Goal: Task Accomplishment & Management: Manage account settings

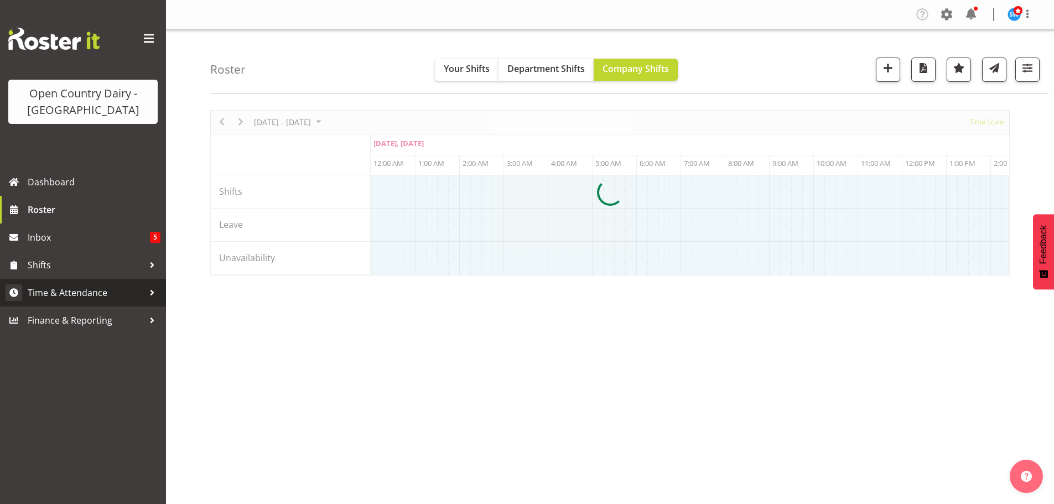
click at [39, 292] on span "Time & Attendance" at bounding box center [86, 293] width 116 height 17
click at [95, 296] on span "Time & Attendance" at bounding box center [86, 293] width 116 height 17
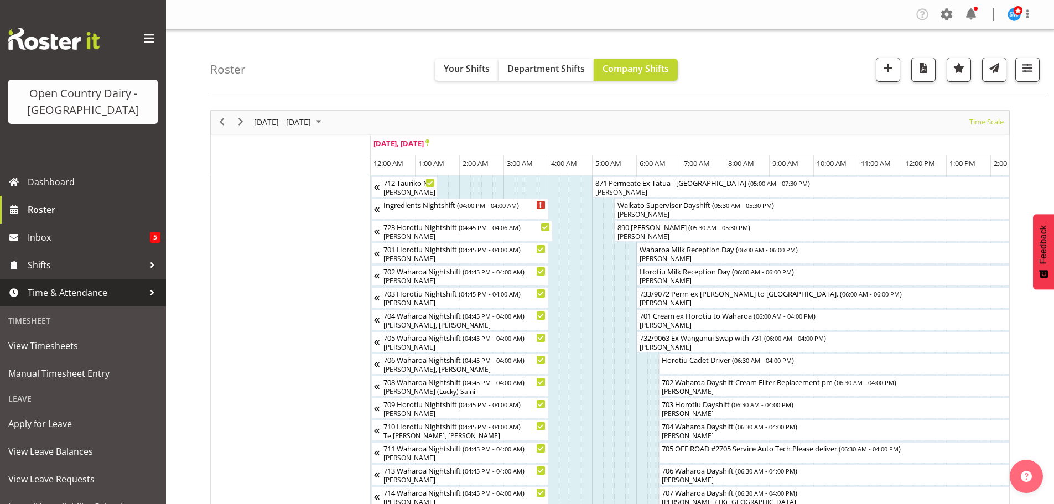
click at [95, 296] on span "Time & Attendance" at bounding box center [86, 293] width 116 height 17
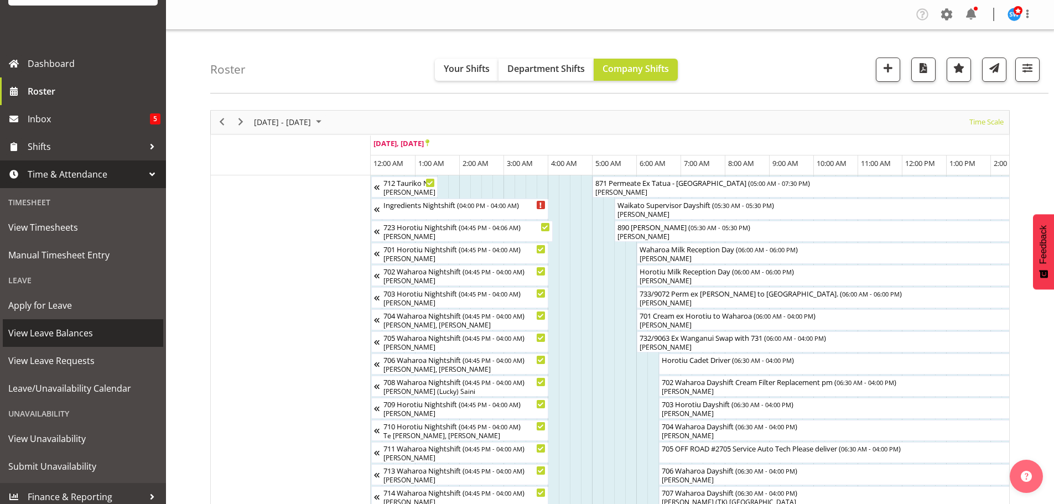
scroll to position [125, 0]
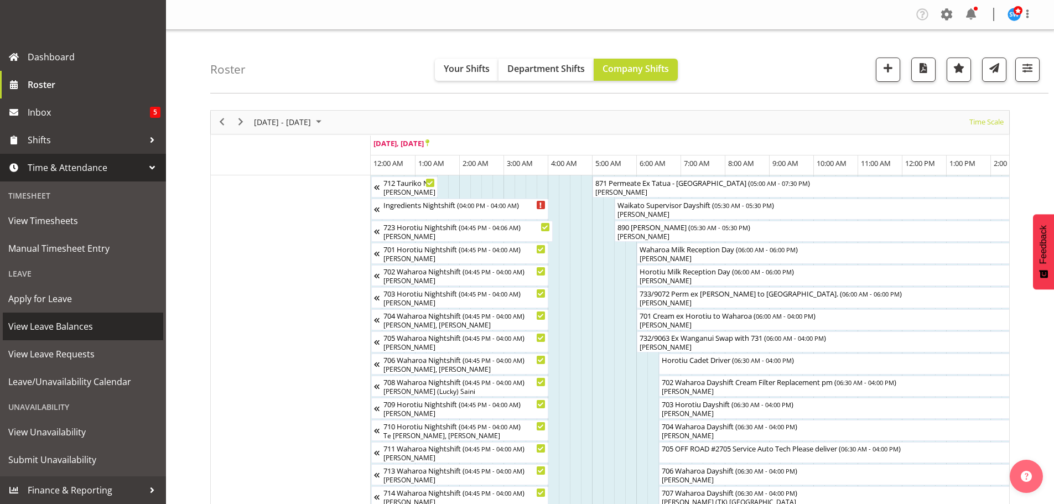
click at [72, 323] on span "View Leave Balances" at bounding box center [82, 326] width 149 height 17
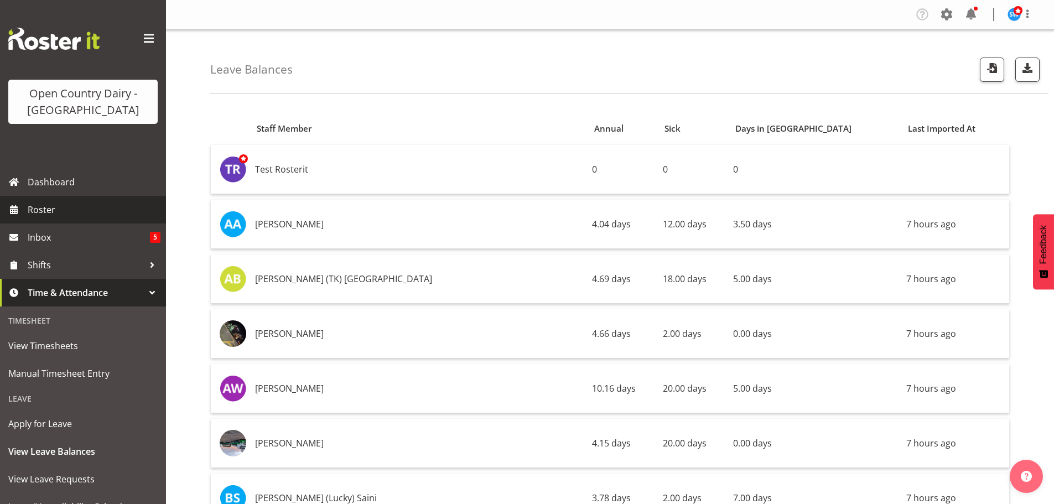
click at [35, 215] on span "Roster" at bounding box center [94, 209] width 133 height 17
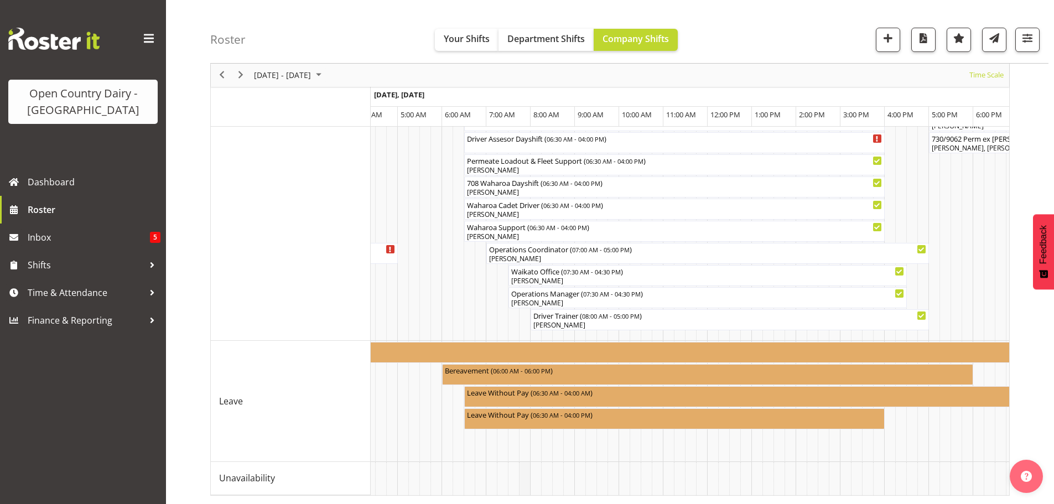
click at [525, 485] on td "Timeline Week of September 22, 2025" at bounding box center [524, 478] width 11 height 33
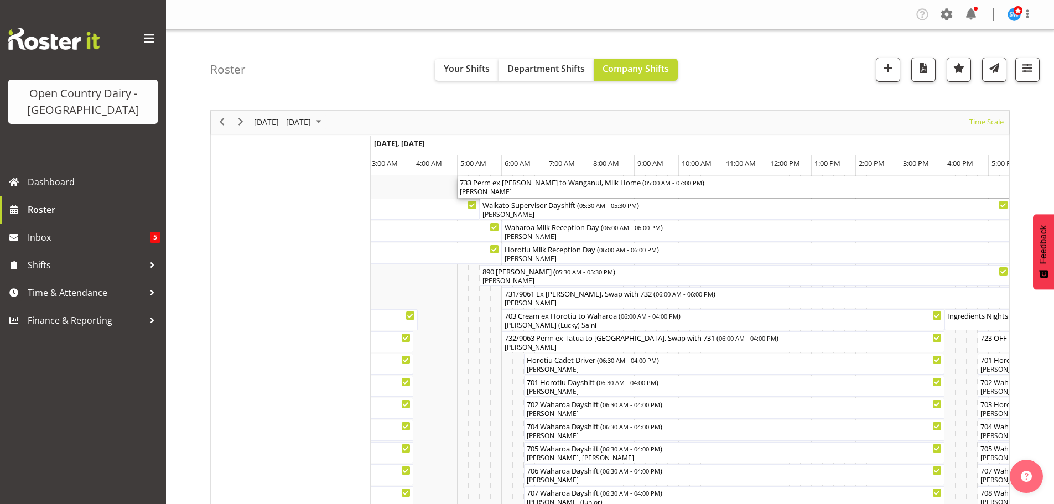
click at [480, 187] on div "733 Perm ex Tatua to Wanganui, Milk Home ( 05:00 AM - 07:00 PM )" at bounding box center [768, 182] width 616 height 11
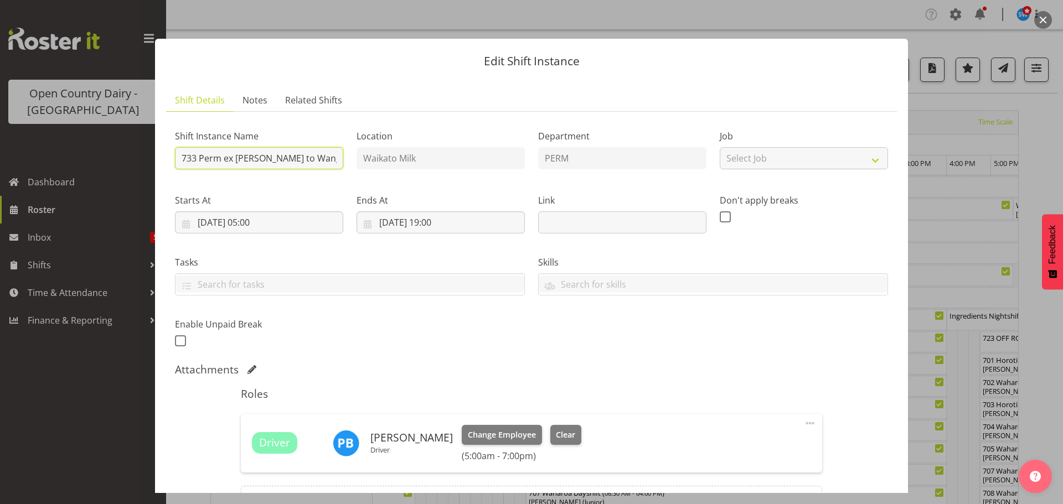
drag, startPoint x: 200, startPoint y: 157, endPoint x: 269, endPoint y: 159, distance: 69.2
click at [269, 159] on input "733 Perm ex Tatua to Wanganui, Milk Home" at bounding box center [259, 158] width 168 height 22
type input "733 Empty to Wanganui, Milk Home"
click at [273, 220] on input "23/09/2025, 05:00" at bounding box center [259, 222] width 168 height 22
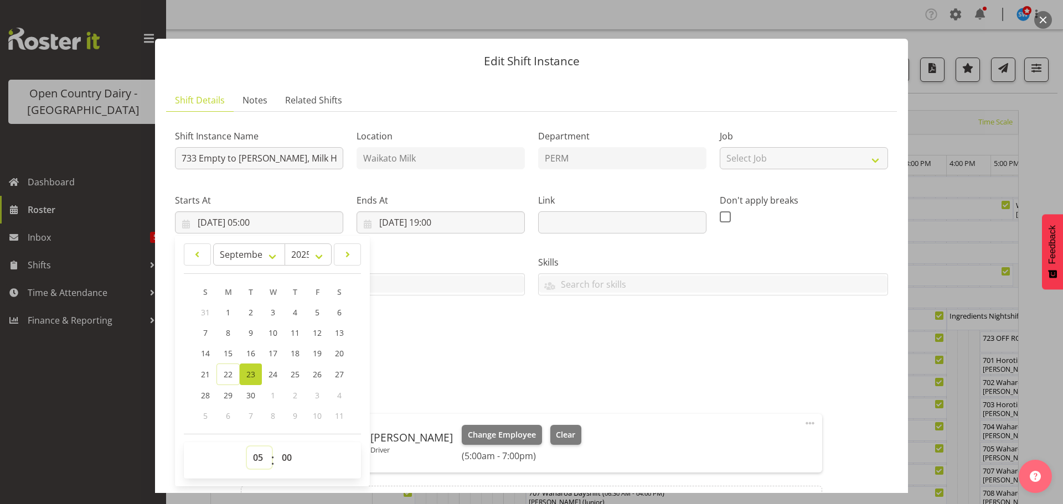
click at [264, 457] on select "00 01 02 03 04 05 06 07 08 09 10 11 12 13 14 15 16 17 18 19 20 21 22 23" at bounding box center [259, 458] width 25 height 22
select select "6"
click at [247, 447] on select "00 01 02 03 04 05 06 07 08 09 10 11 12 13 14 15 16 17 18 19 20 21 22 23" at bounding box center [259, 458] width 25 height 22
type input "23/09/2025, 06:00"
drag, startPoint x: 283, startPoint y: 459, endPoint x: 285, endPoint y: 448, distance: 11.1
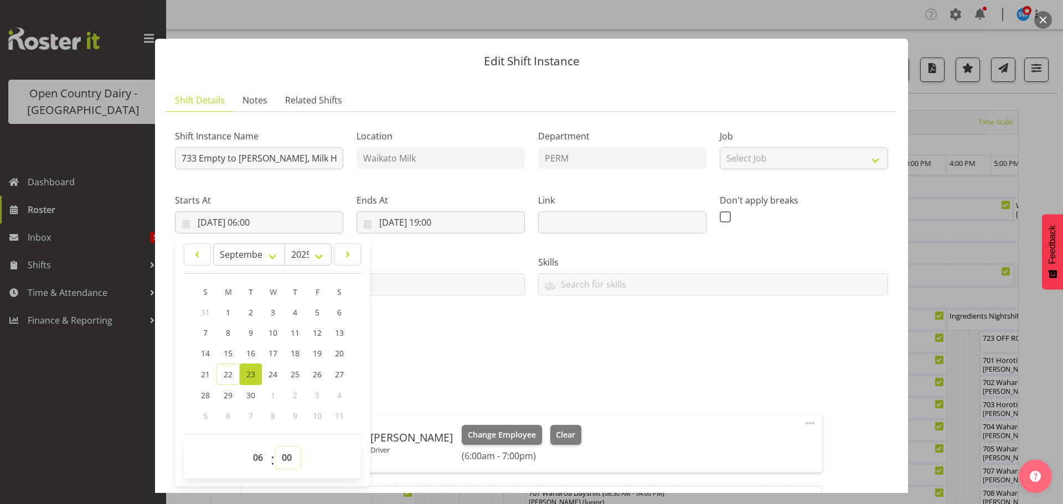
click at [283, 459] on select "00 01 02 03 04 05 06 07 08 09 10 11 12 13 14 15 16 17 18 19 20 21 22 23 24 25 2…" at bounding box center [288, 458] width 25 height 22
select select "30"
click at [276, 447] on select "00 01 02 03 04 05 06 07 08 09 10 11 12 13 14 15 16 17 18 19 20 21 22 23 24 25 2…" at bounding box center [288, 458] width 25 height 22
type input "23/09/2025, 06:30"
click at [431, 225] on input "23/09/2025, 19:00" at bounding box center [440, 222] width 168 height 22
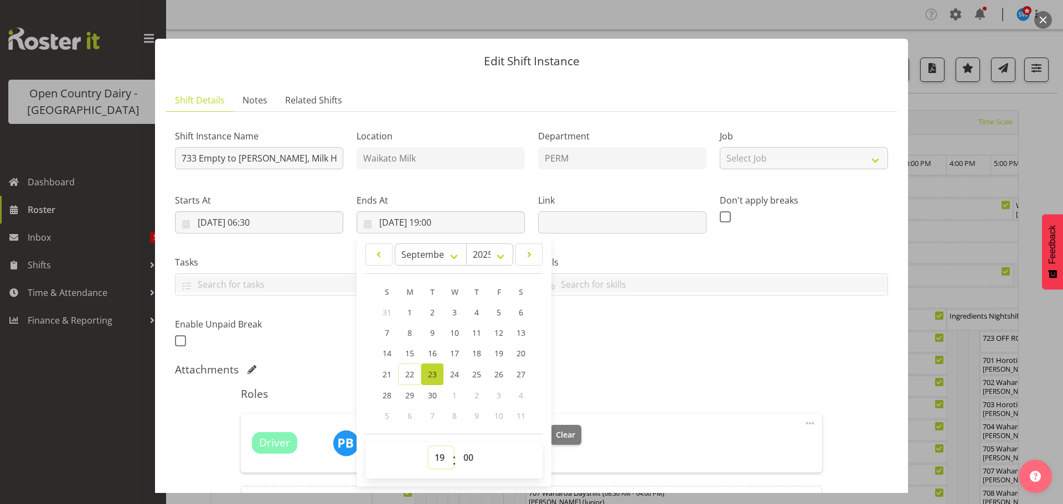
click at [436, 456] on select "00 01 02 03 04 05 06 07 08 09 10 11 12 13 14 15 16 17 18 19 20 21 22 23" at bounding box center [440, 458] width 25 height 22
select select "20"
click at [428, 447] on select "00 01 02 03 04 05 06 07 08 09 10 11 12 13 14 15 16 17 18 19 20 21 22 23" at bounding box center [440, 458] width 25 height 22
type input "23/09/2025, 20:00"
click at [463, 454] on select "00 01 02 03 04 05 06 07 08 09 10 11 12 13 14 15 16 17 18 19 20 21 22 23 24 25 2…" at bounding box center [469, 458] width 25 height 22
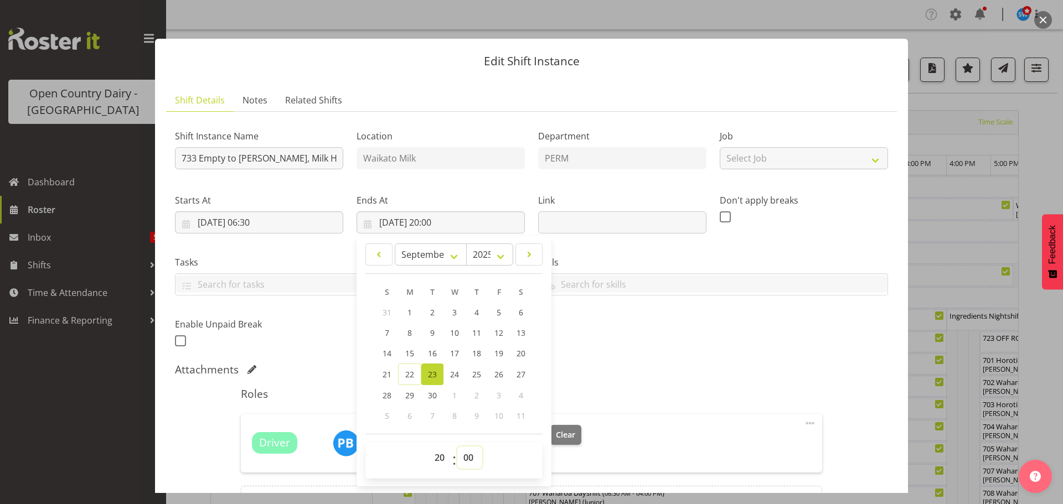
select select "30"
click at [457, 447] on select "00 01 02 03 04 05 06 07 08 09 10 11 12 13 14 15 16 17 18 19 20 21 22 23 24 25 2…" at bounding box center [469, 458] width 25 height 22
type input "23/09/2025, 20:30"
drag, startPoint x: 897, startPoint y: 401, endPoint x: 868, endPoint y: 389, distance: 31.0
click at [896, 401] on section "Shift Details Notes Related Shifts Shift Instance Name 733 Empty to Wanganui, M…" at bounding box center [531, 324] width 753 height 492
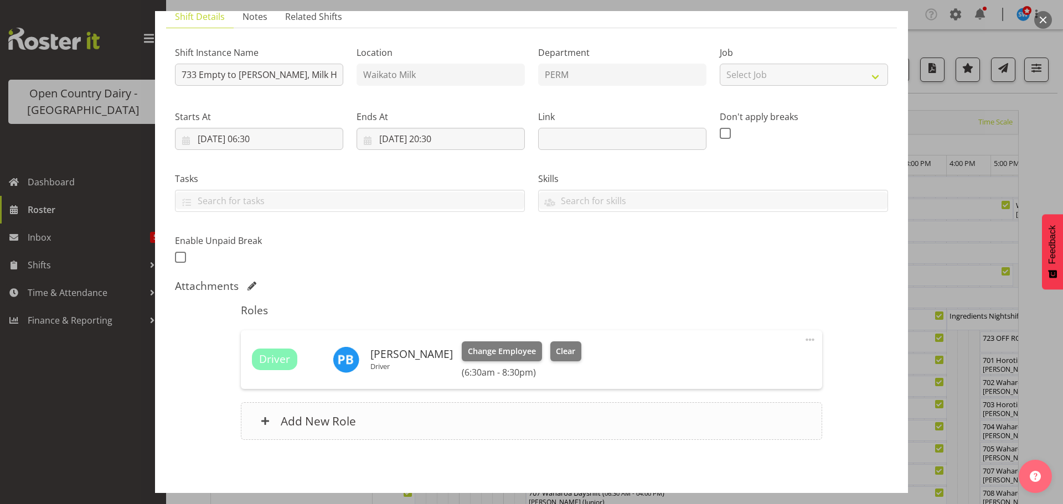
scroll to position [129, 0]
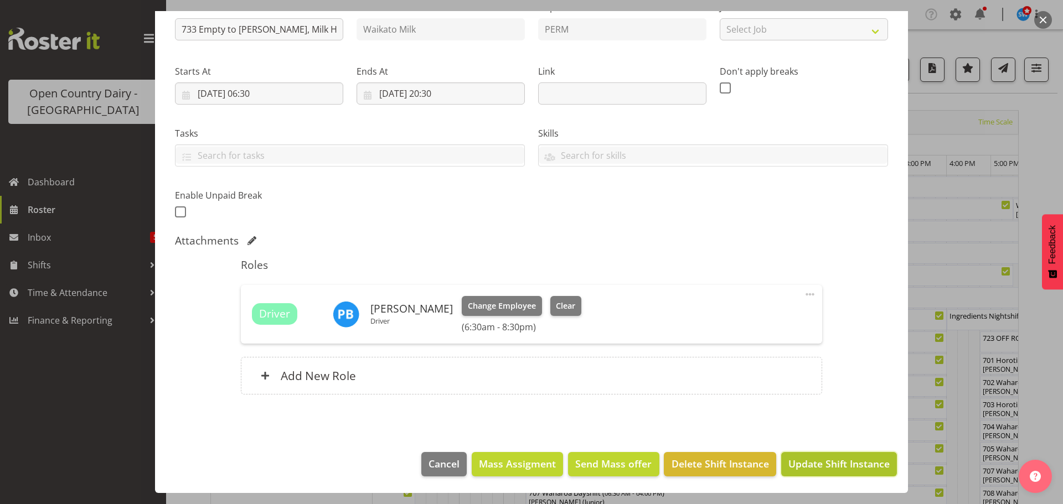
click at [808, 462] on span "Update Shift Instance" at bounding box center [838, 464] width 101 height 14
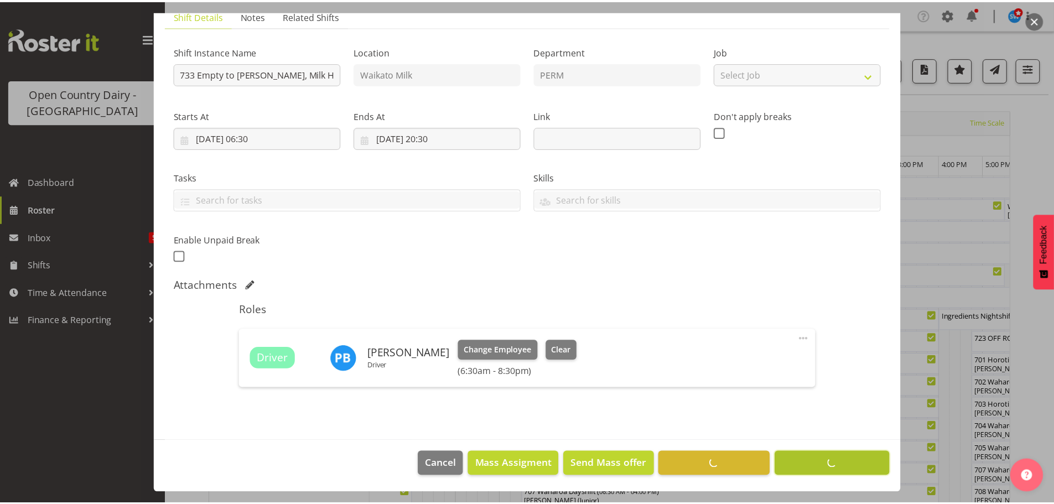
scroll to position [85, 0]
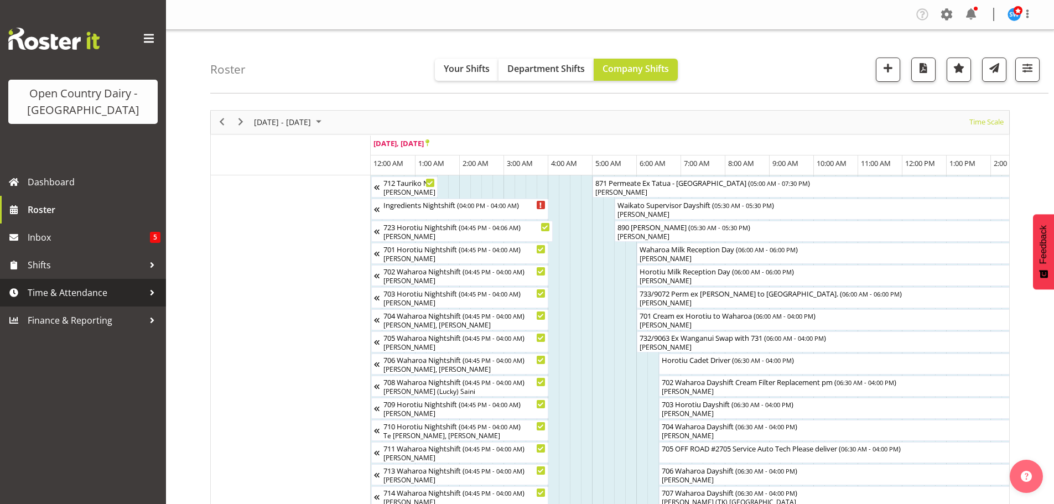
click at [55, 296] on span "Time & Attendance" at bounding box center [86, 293] width 116 height 17
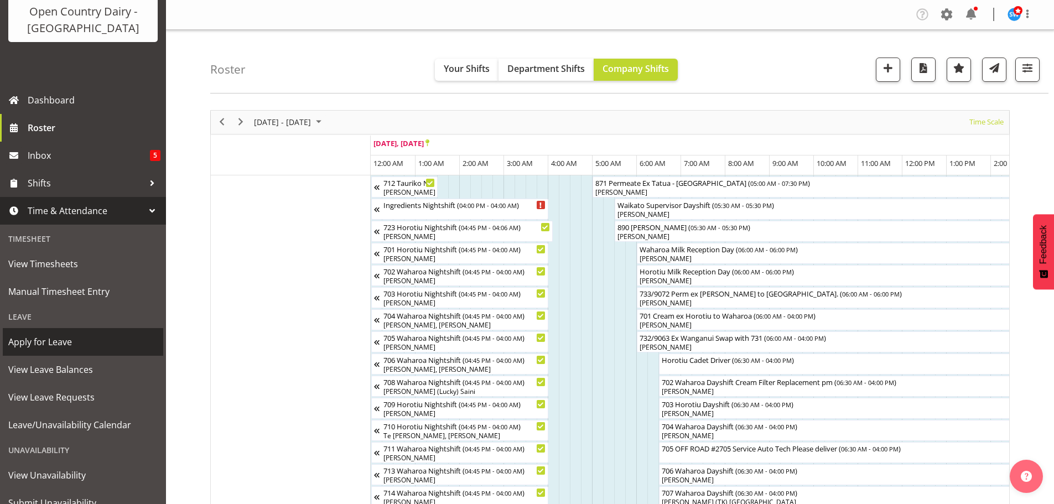
scroll to position [125, 0]
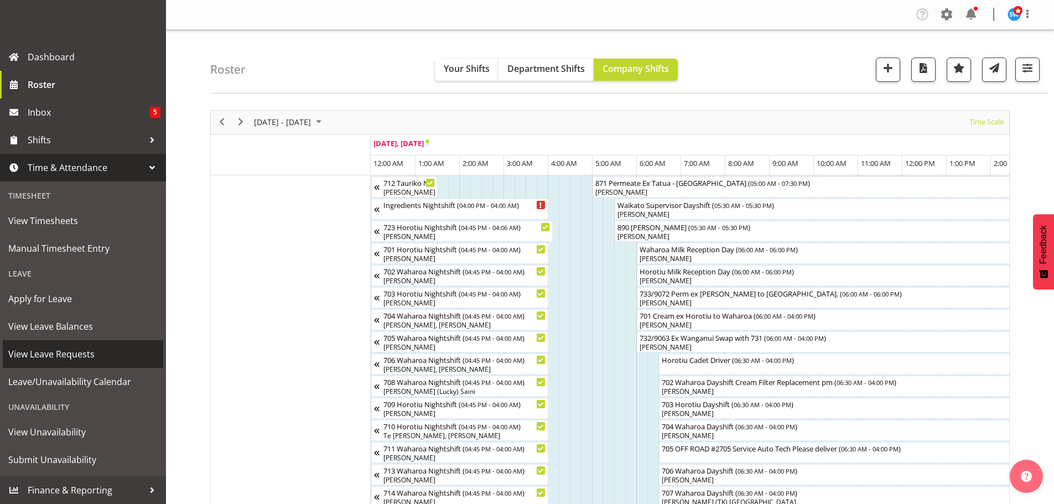
click at [54, 354] on span "View Leave Requests" at bounding box center [82, 354] width 149 height 17
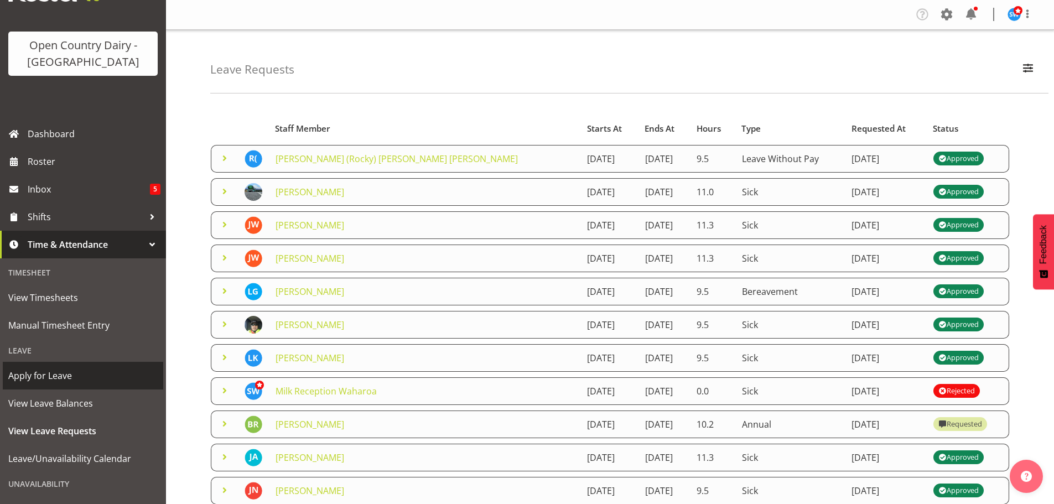
scroll to position [111, 0]
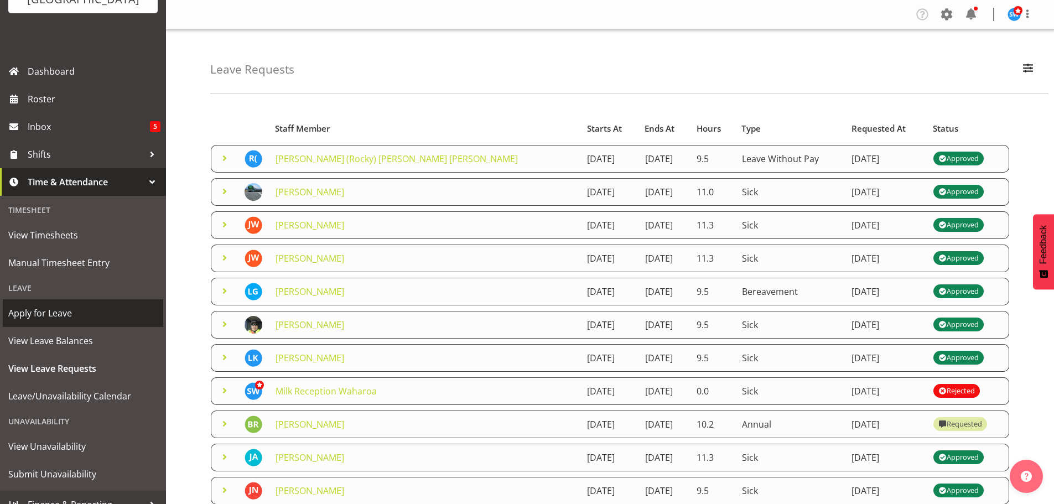
click at [73, 313] on span "Apply for Leave" at bounding box center [82, 313] width 149 height 17
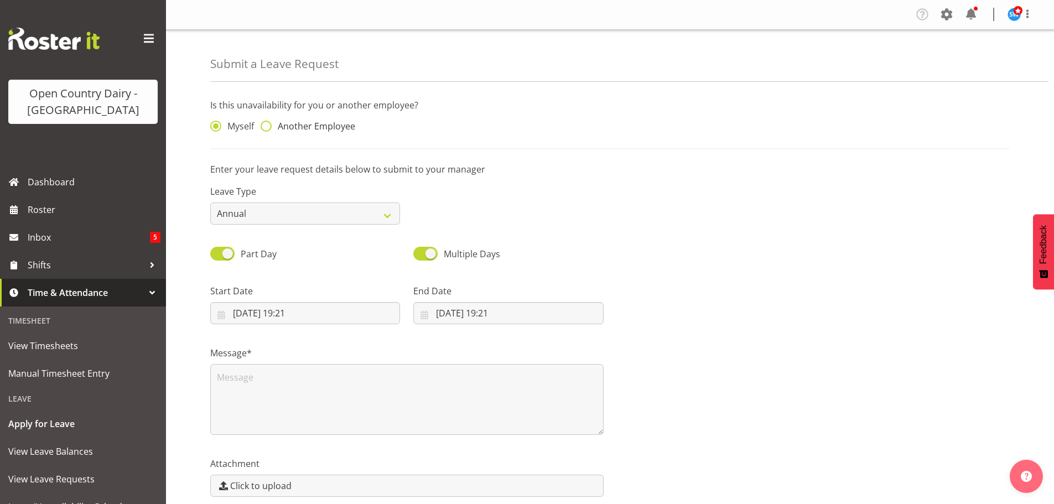
click at [271, 127] on span at bounding box center [266, 126] width 11 height 11
click at [268, 127] on input "Another Employee" at bounding box center [264, 126] width 7 height 7
radio input "true"
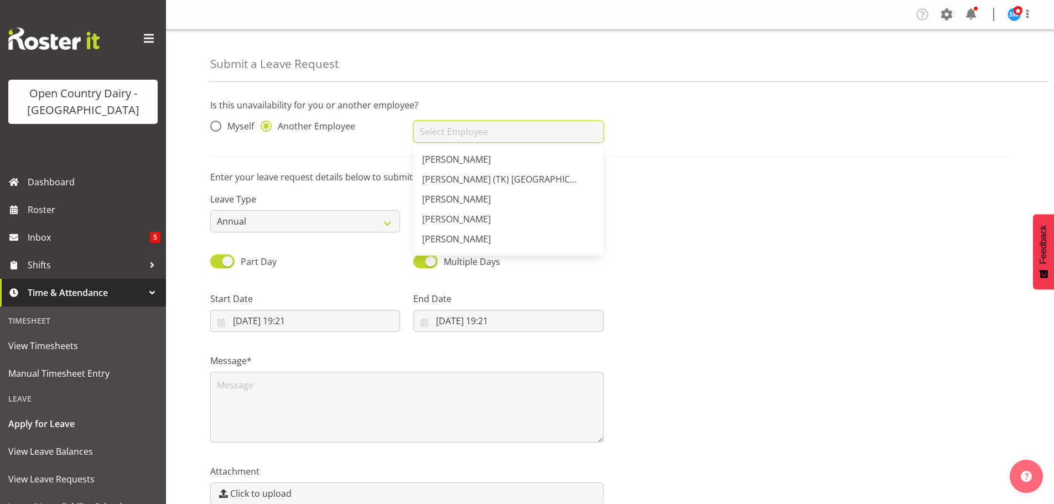
click at [443, 133] on input "text" at bounding box center [508, 132] width 190 height 22
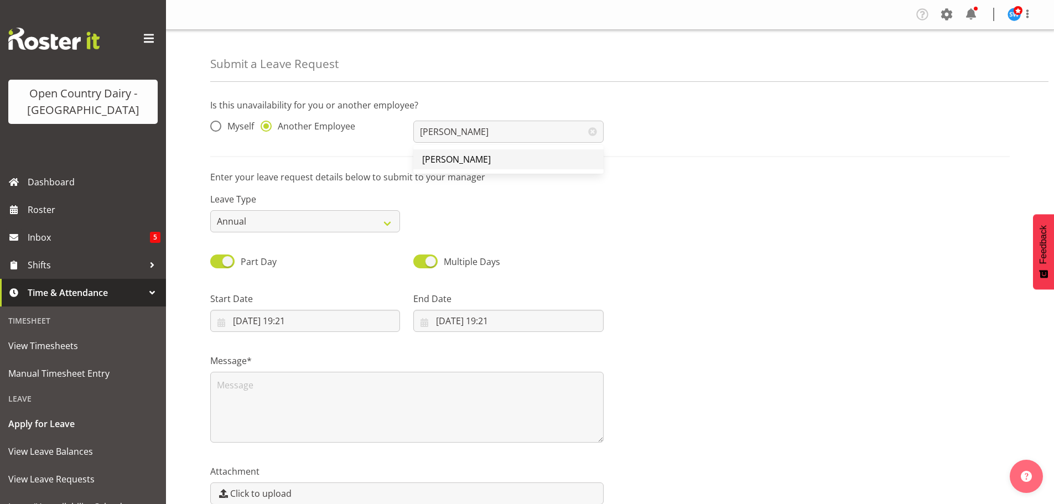
click at [444, 156] on span "[PERSON_NAME]" at bounding box center [456, 159] width 69 height 12
type input "[PERSON_NAME]"
click at [385, 221] on select "Annual Sick Leave Without Pay Bereavement Domestic Violence Parental Jury Servi…" at bounding box center [305, 221] width 190 height 22
select select "Sick"
click at [210, 210] on select "Annual Sick Leave Without Pay Bereavement Domestic Violence Parental Jury Servi…" at bounding box center [305, 221] width 190 height 22
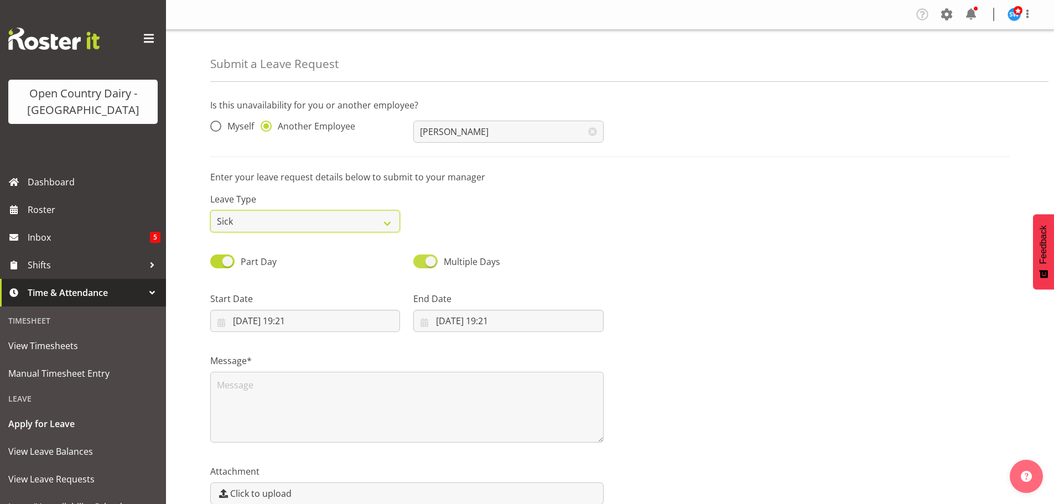
scroll to position [57, 0]
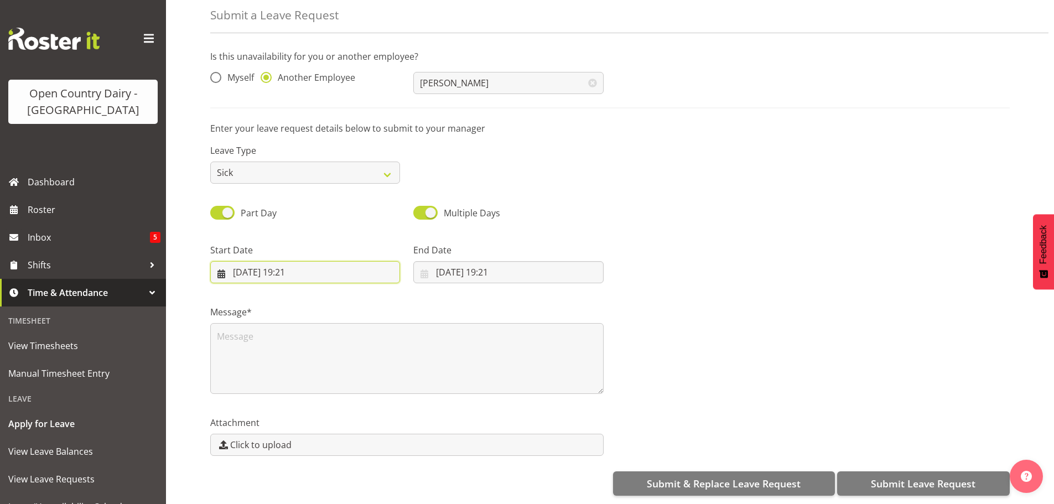
click at [292, 261] on input "22/09/2025, 19:21" at bounding box center [305, 272] width 190 height 22
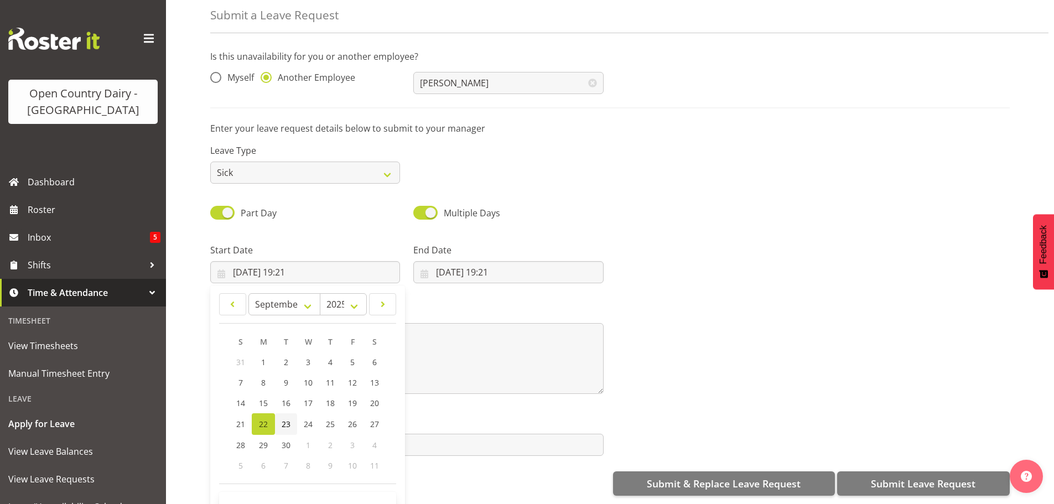
click at [286, 419] on span "23" at bounding box center [286, 424] width 9 height 11
type input "23/09/2025, 19:21"
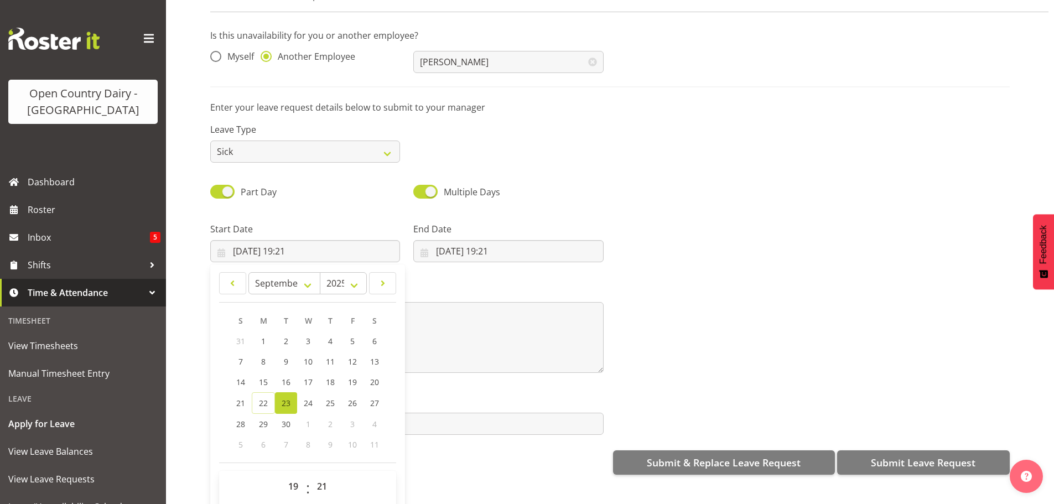
scroll to position [32, 0]
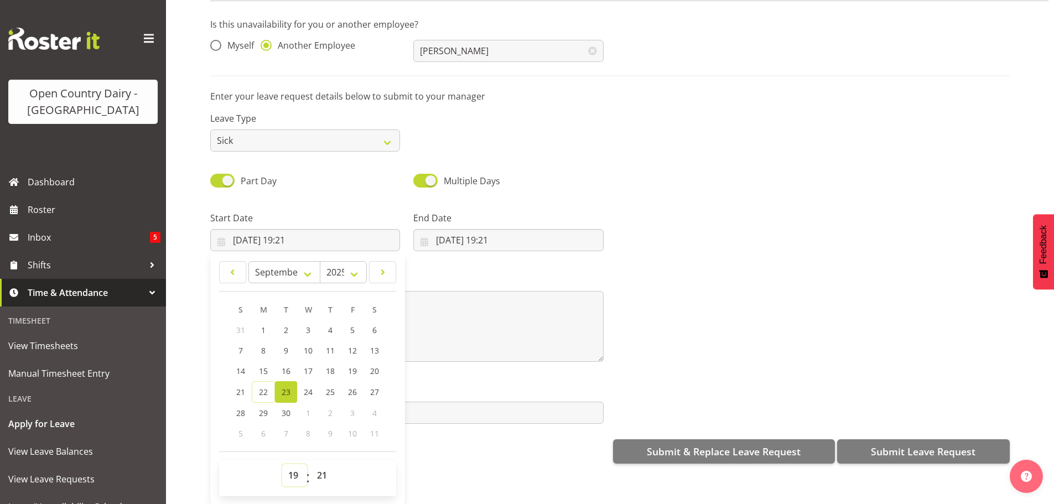
click at [295, 464] on select "00 01 02 03 04 05 06 07 08 09 10 11 12 13 14 15 16 17 18 19 20 21 22 23" at bounding box center [294, 475] width 25 height 22
select select "6"
click at [282, 464] on select "00 01 02 03 04 05 06 07 08 09 10 11 12 13 14 15 16 17 18 19 20 21 22 23" at bounding box center [294, 475] width 25 height 22
type input "23/09/2025, 06:21"
click at [321, 464] on select "00 01 02 03 04 05 06 07 08 09 10 11 12 13 14 15 16 17 18 19 20 21 22 23 24 25 2…" at bounding box center [323, 475] width 25 height 22
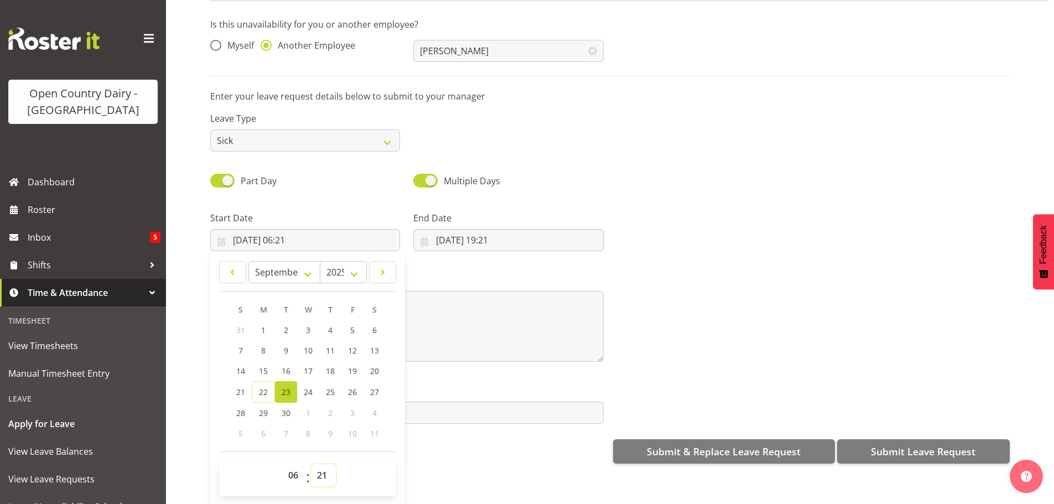
select select "30"
click at [311, 464] on select "00 01 02 03 04 05 06 07 08 09 10 11 12 13 14 15 16 17 18 19 20 21 22 23 24 25 2…" at bounding box center [323, 475] width 25 height 22
type input "23/09/2025, 06:30"
click at [455, 232] on input "22/09/2025, 19:21" at bounding box center [508, 240] width 190 height 22
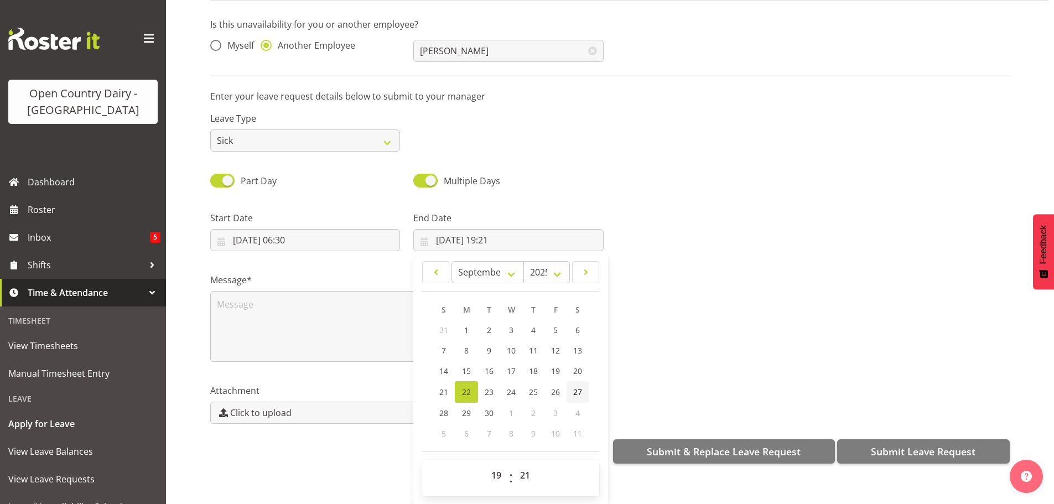
click at [570, 385] on link "27" at bounding box center [578, 392] width 22 height 22
type input "27/09/2025, 19:21"
click at [498, 464] on select "00 01 02 03 04 05 06 07 08 09 10 11 12 13 14 15 16 17 18 19 20 21 22 23" at bounding box center [497, 475] width 25 height 22
select select "4"
click at [485, 464] on select "00 01 02 03 04 05 06 07 08 09 10 11 12 13 14 15 16 17 18 19 20 21 22 23" at bounding box center [497, 475] width 25 height 22
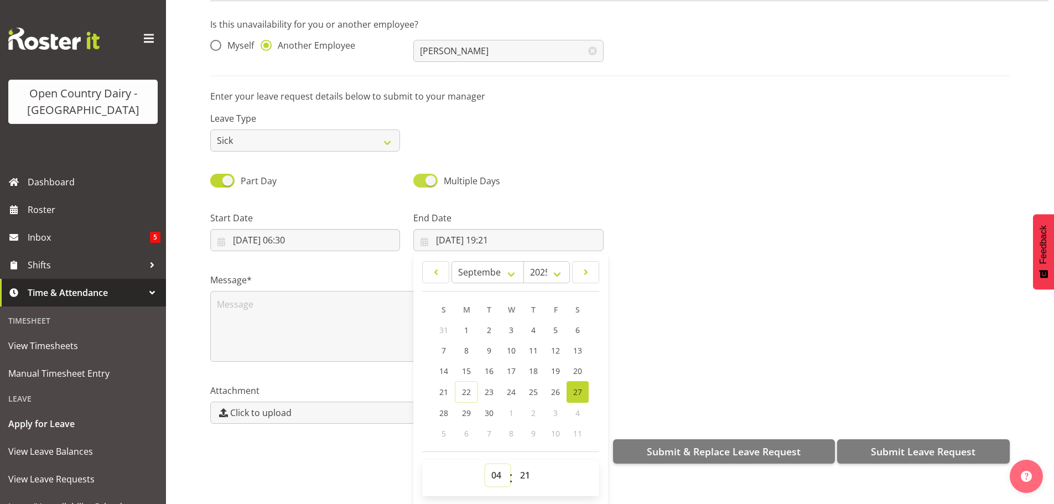
type input "27/09/2025, 04:21"
click at [528, 464] on select "00 01 02 03 04 05 06 07 08 09 10 11 12 13 14 15 16 17 18 19 20 21 22 23 24 25 2…" at bounding box center [526, 475] width 25 height 22
select select "0"
click at [514, 464] on select "00 01 02 03 04 05 06 07 08 09 10 11 12 13 14 15 16 17 18 19 20 21 22 23 24 25 2…" at bounding box center [526, 475] width 25 height 22
type input "27/09/2025, 04:00"
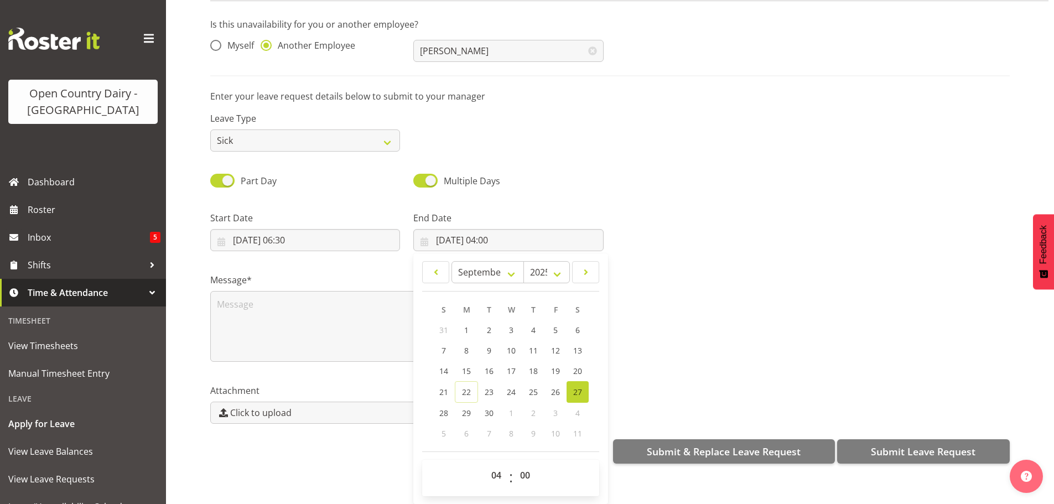
click at [681, 228] on div at bounding box center [814, 227] width 407 height 62
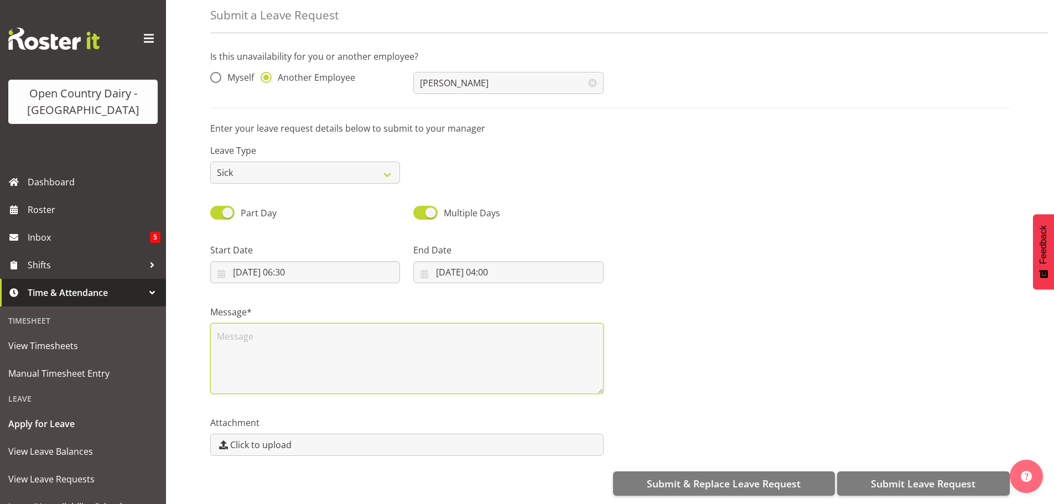
click at [252, 334] on textarea at bounding box center [407, 358] width 394 height 71
type textarea "still sick"
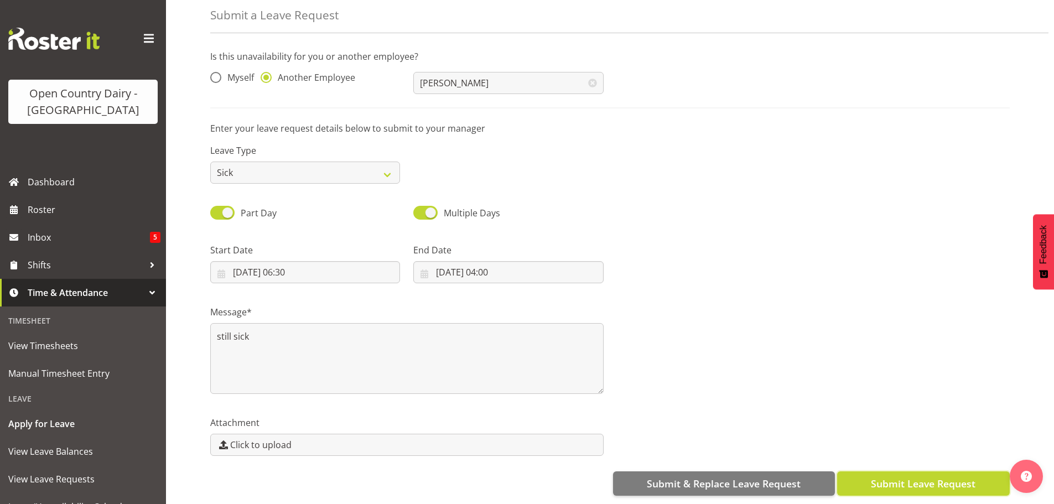
click at [882, 477] on span "Submit Leave Request" at bounding box center [923, 484] width 105 height 14
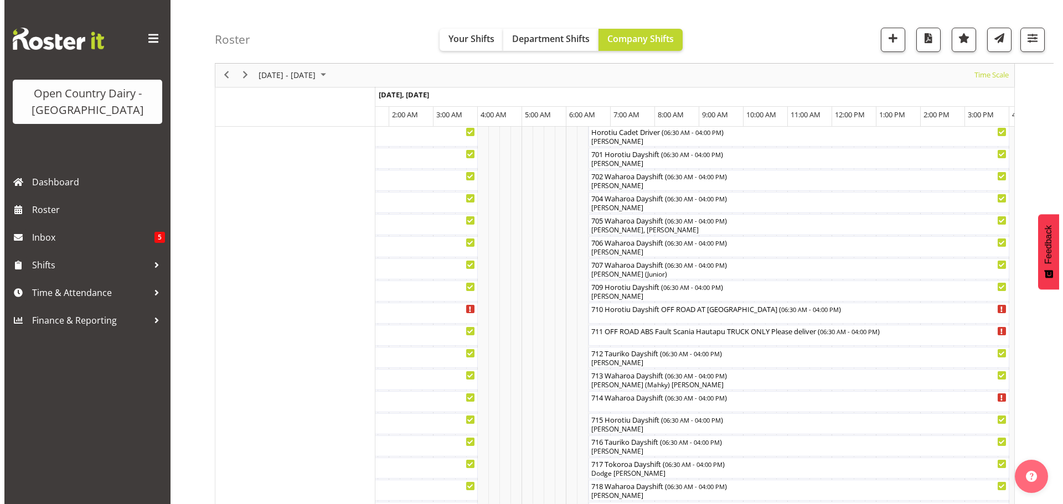
scroll to position [167, 0]
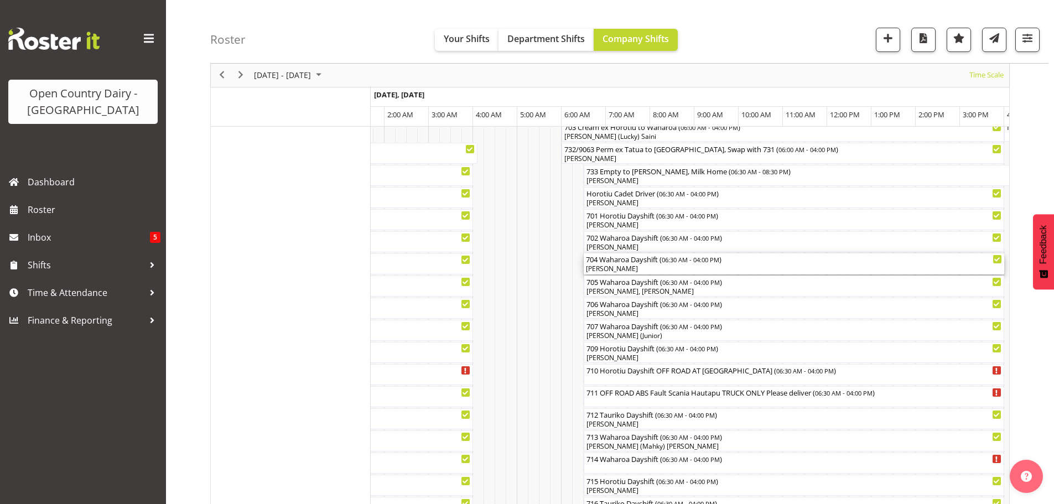
click at [628, 262] on div "704 Waharoa Dayshift ( 06:30 AM - 04:00 PM )" at bounding box center [794, 259] width 416 height 11
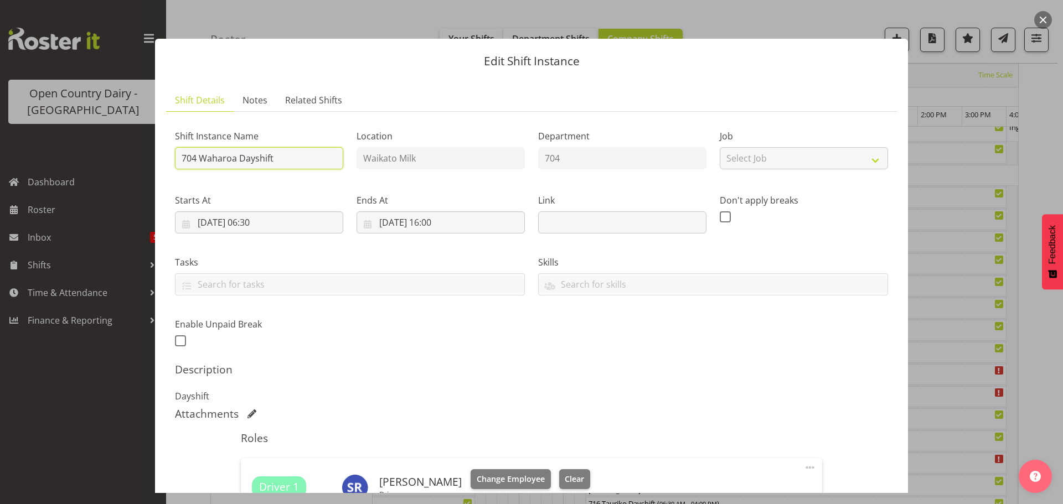
click at [297, 162] on input "704 Waharoa Dayshift" at bounding box center [259, 158] width 168 height 22
drag, startPoint x: 245, startPoint y: 155, endPoint x: 194, endPoint y: 154, distance: 51.5
click at [194, 154] on input "704 Waharoa Dayshift" at bounding box center [259, 158] width 168 height 22
click at [277, 162] on input "704 Waharoa Dayshift" at bounding box center [259, 158] width 168 height 22
drag, startPoint x: 277, startPoint y: 161, endPoint x: 204, endPoint y: 161, distance: 73.1
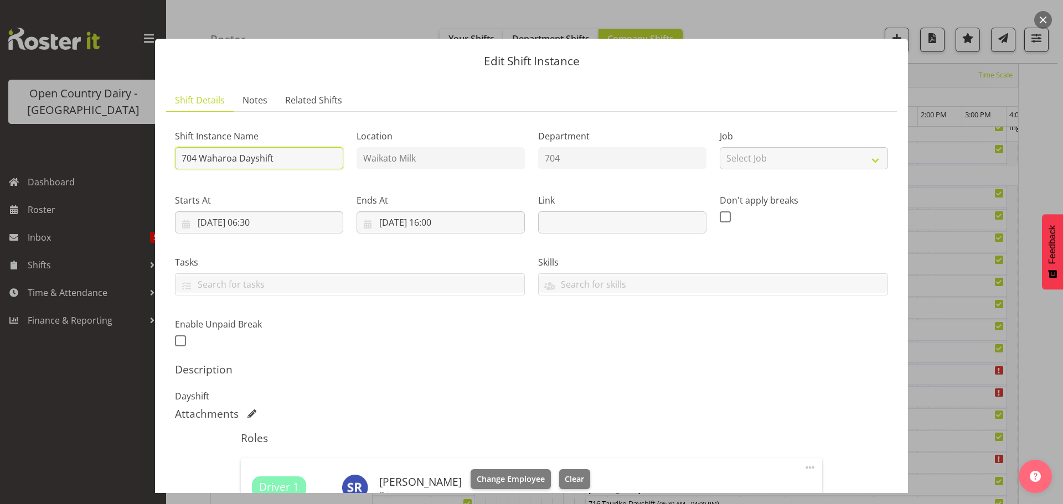
click at [204, 161] on input "704 Waharoa Dayshift" at bounding box center [259, 158] width 168 height 22
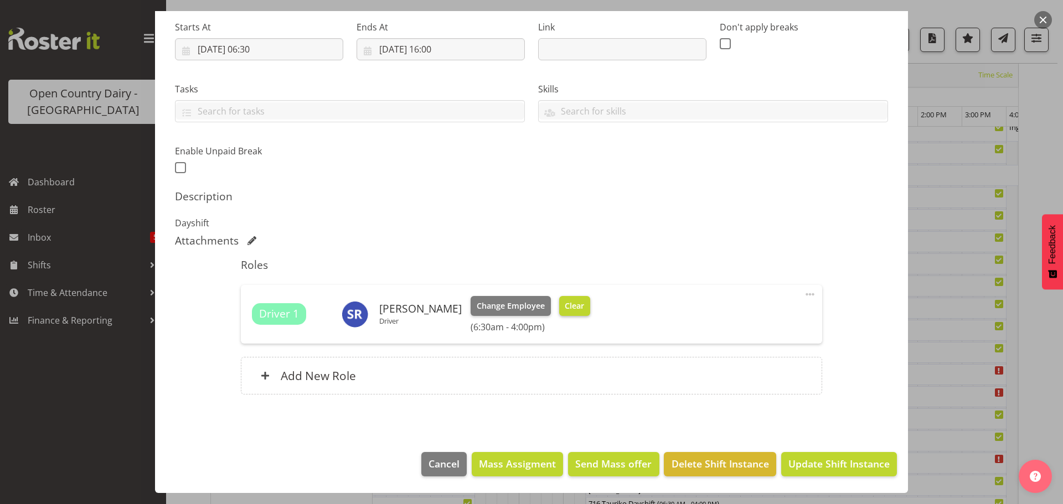
type input "704 OFF ROAD Auto tech"
click at [575, 303] on button "Clear" at bounding box center [575, 306] width 32 height 20
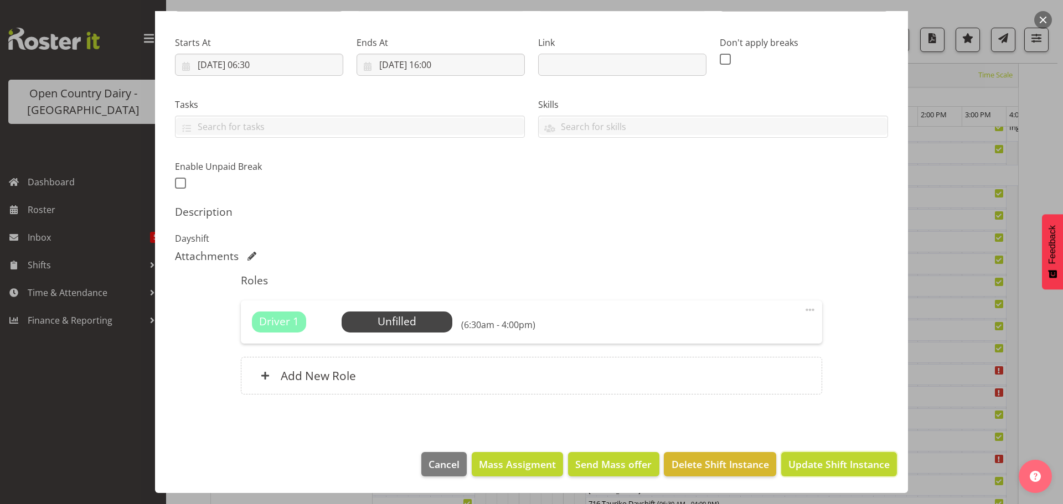
click at [813, 464] on span "Update Shift Instance" at bounding box center [838, 464] width 101 height 14
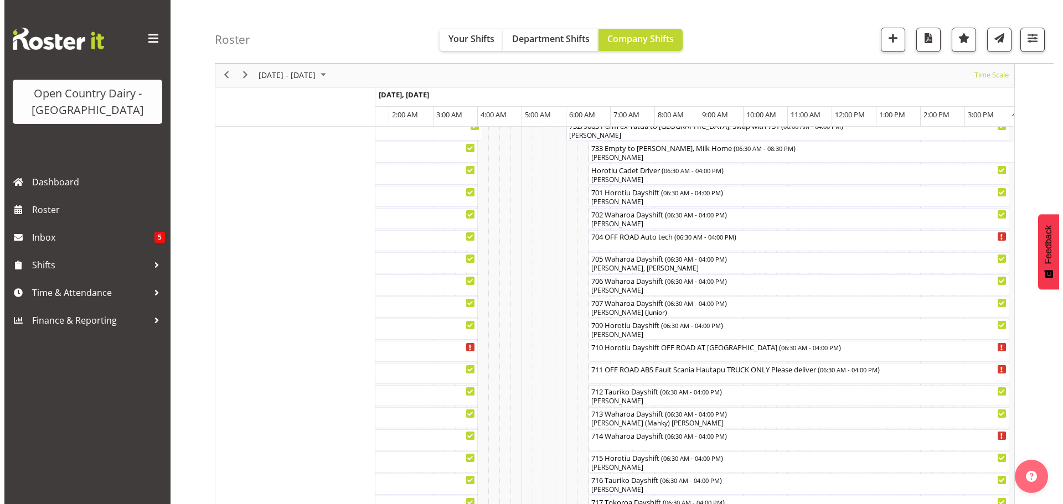
scroll to position [206, 0]
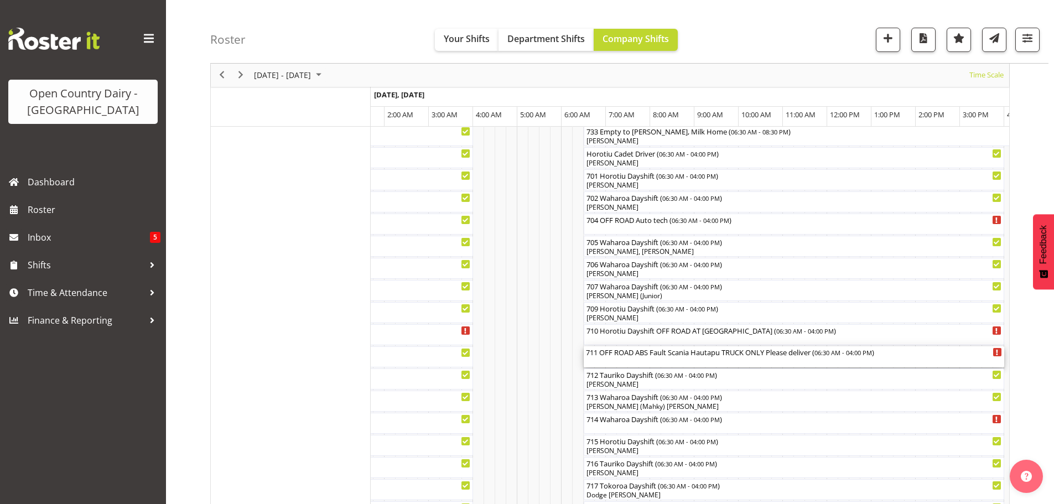
click at [615, 362] on div "711 OFF ROAD ABS Fault Scania Hautapu TRUCK ONLY Please deliver ( 06:30 AM - 04…" at bounding box center [794, 357] width 416 height 21
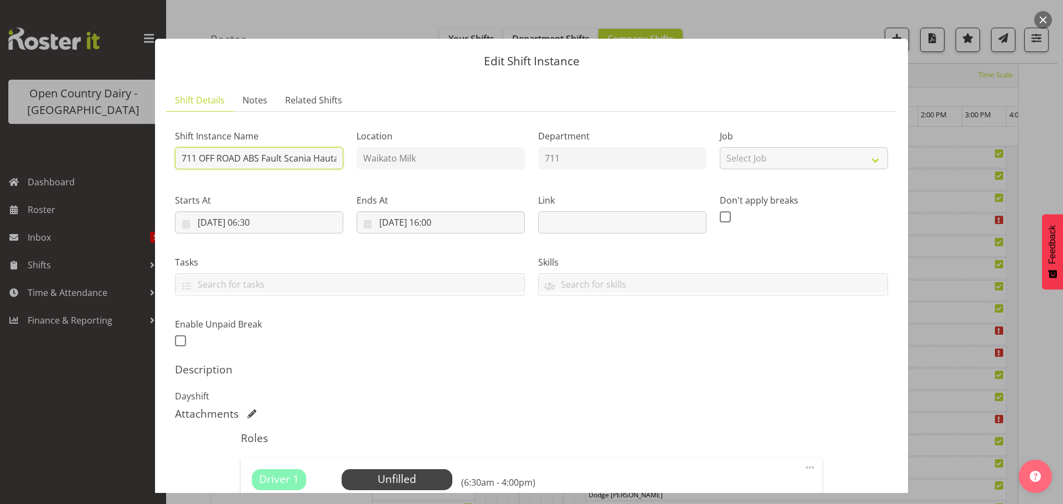
scroll to position [0, 130]
click at [381, 149] on div "Shift Instance Name 711 OFF ROAD ABS Fault Scania Hautapu TRUCK ONLY Please del…" at bounding box center [531, 235] width 726 height 242
type input "711 Waharoa Dayshift"
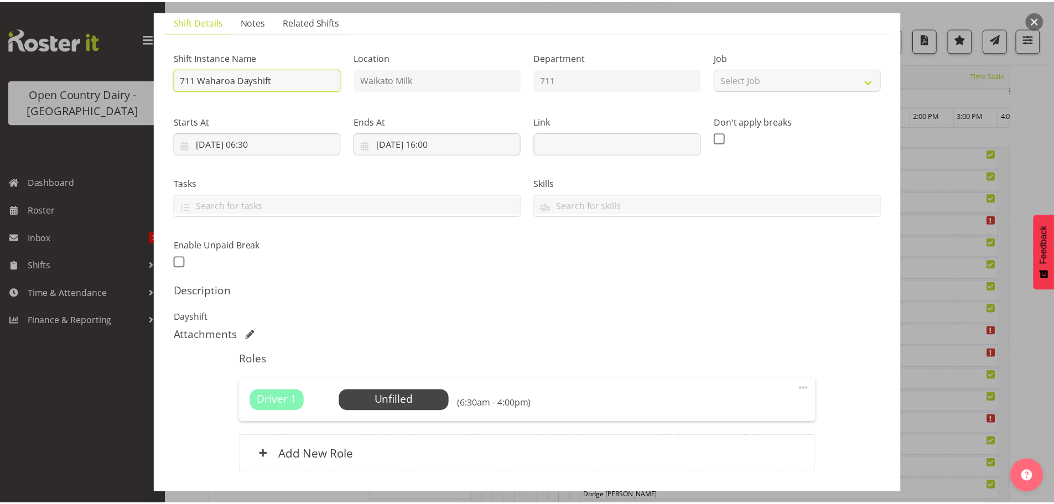
scroll to position [158, 0]
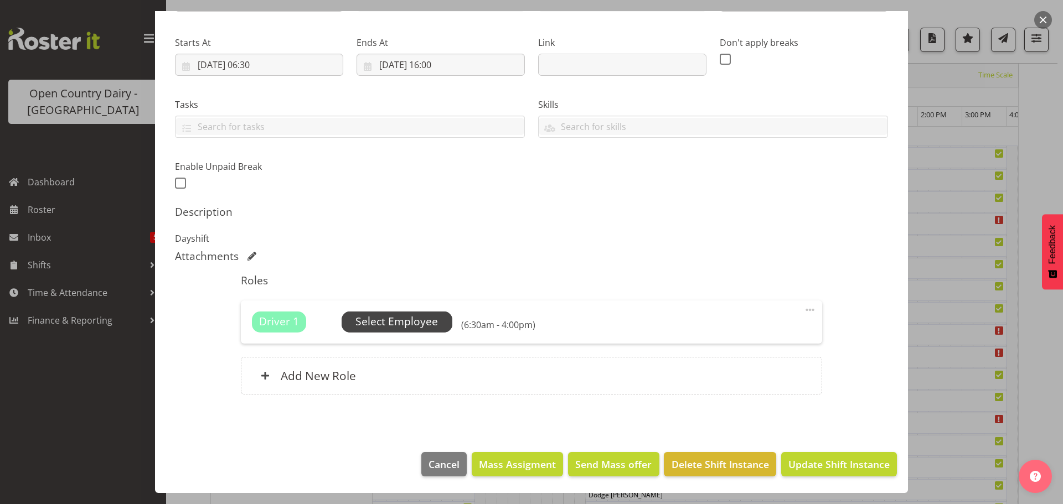
click at [396, 315] on span "Select Employee" at bounding box center [396, 322] width 82 height 16
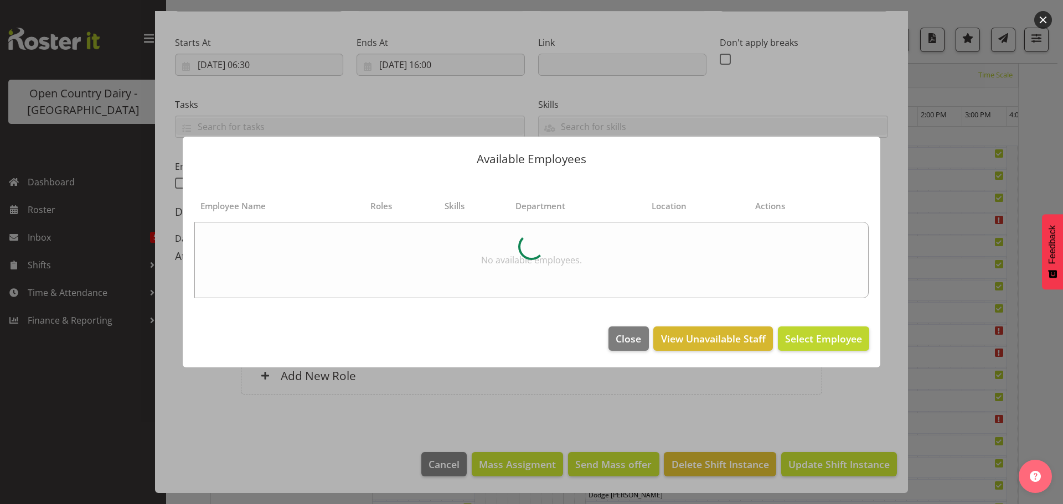
click at [1040, 20] on button "button" at bounding box center [1043, 20] width 18 height 18
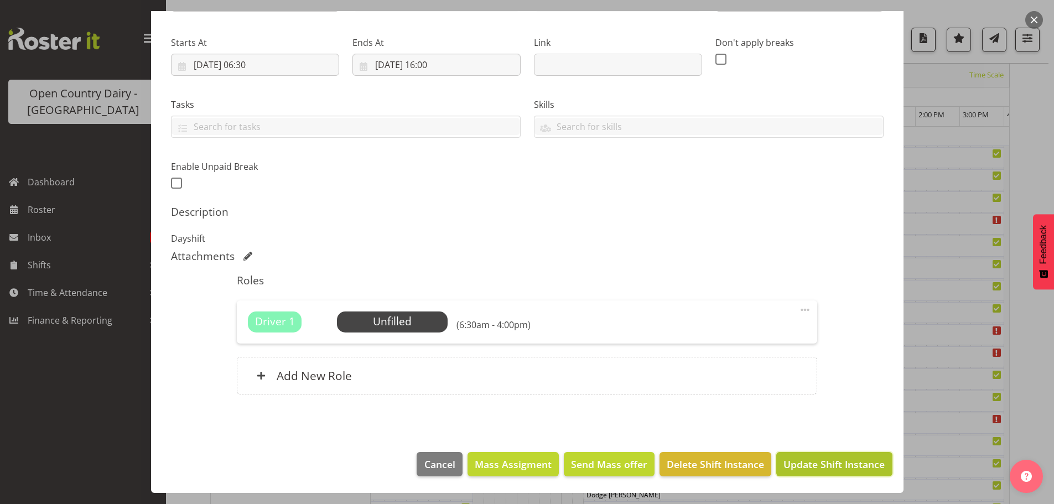
click at [839, 459] on span "Update Shift Instance" at bounding box center [834, 464] width 101 height 14
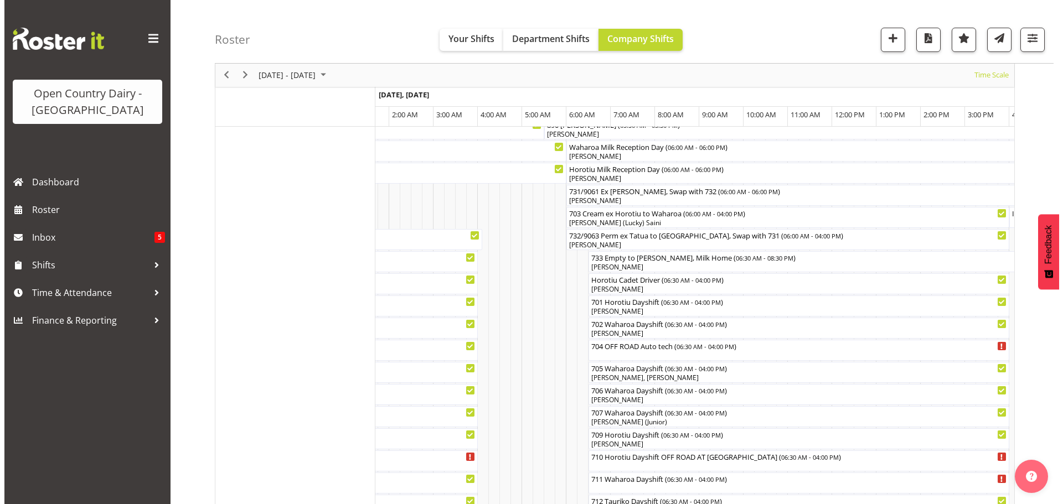
scroll to position [96, 0]
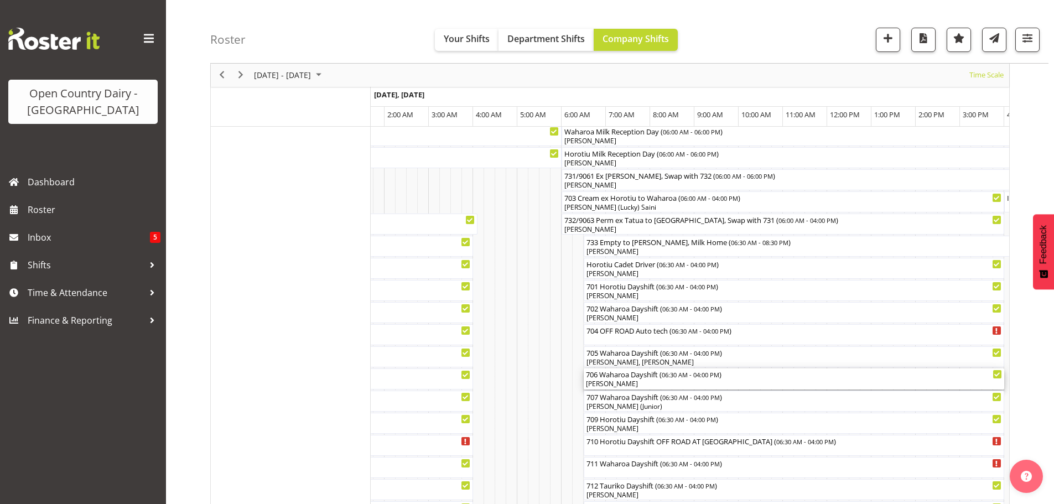
click at [627, 380] on div "[PERSON_NAME]" at bounding box center [794, 384] width 416 height 10
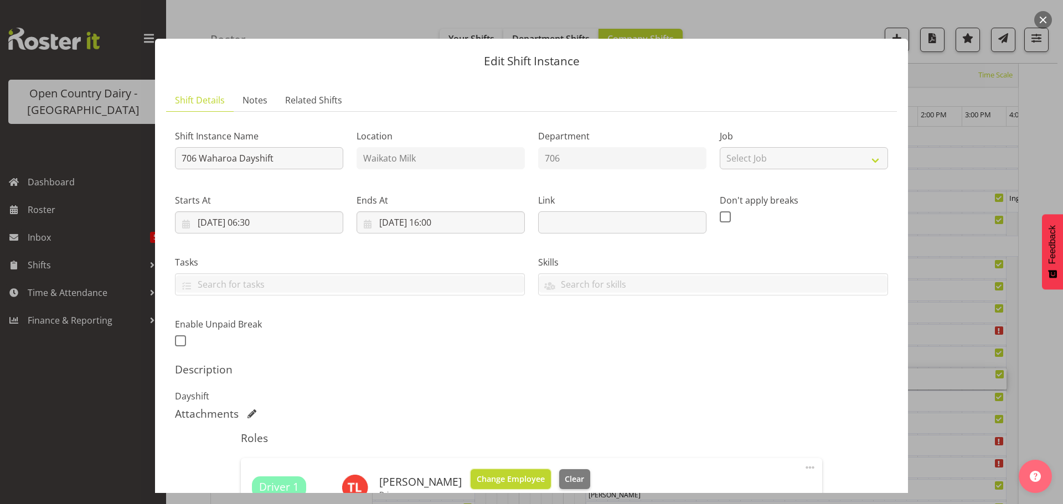
click at [501, 486] on button "Change Employee" at bounding box center [510, 479] width 80 height 20
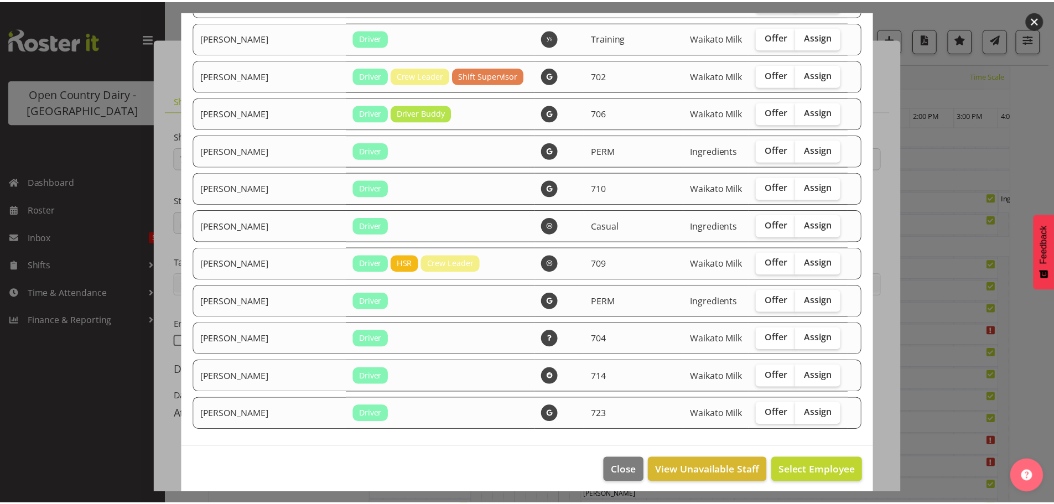
scroll to position [937, 0]
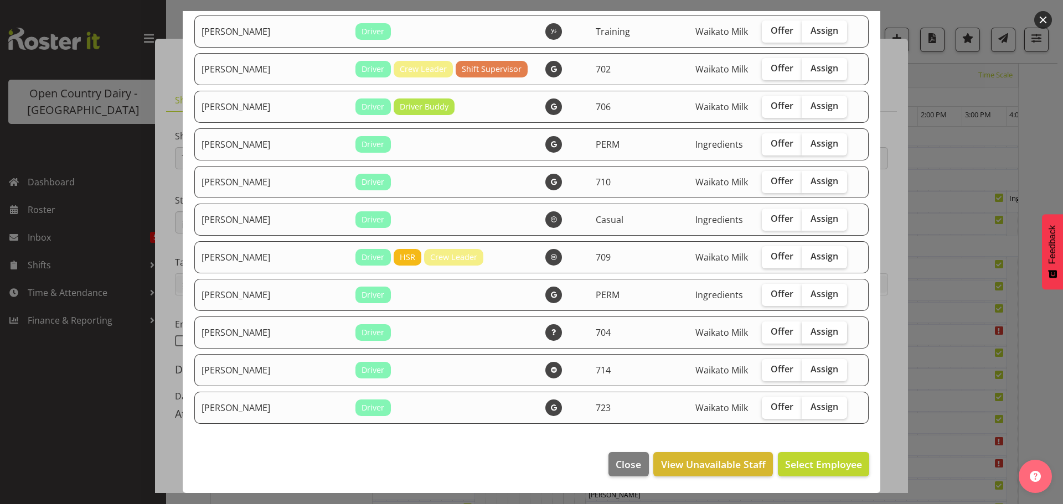
click at [810, 335] on span "Assign" at bounding box center [824, 331] width 28 height 11
click at [801, 335] on input "Assign" at bounding box center [804, 331] width 7 height 7
checkbox input "true"
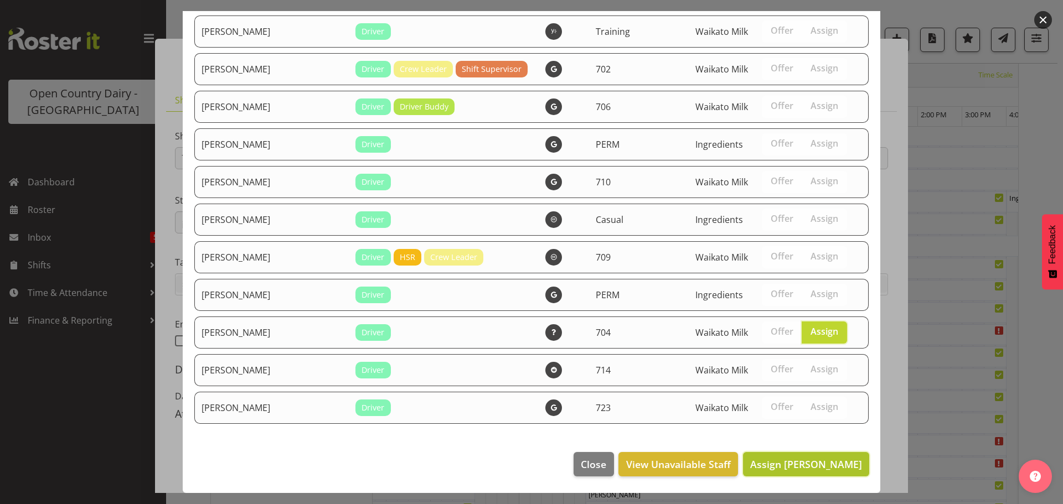
click at [804, 462] on span "Assign Stephen Rae" at bounding box center [806, 464] width 112 height 13
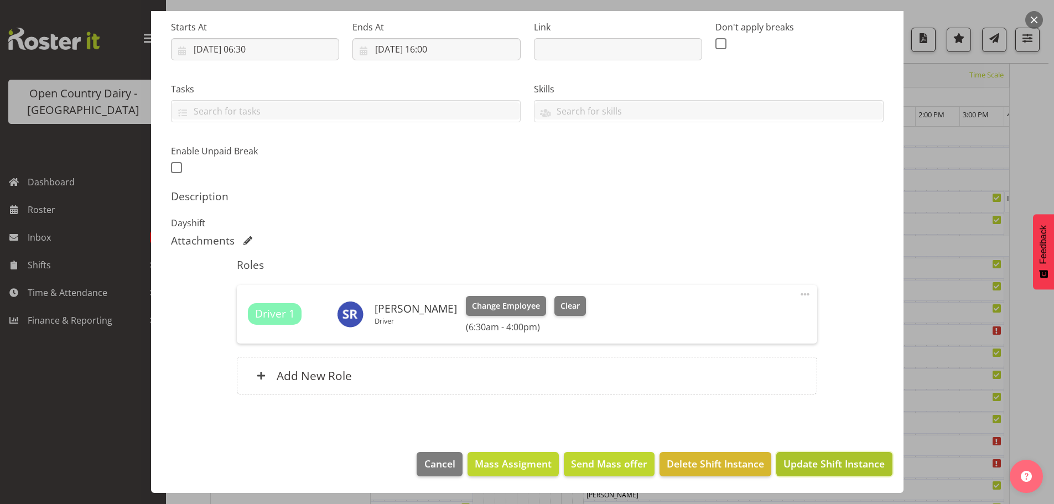
click at [813, 465] on span "Update Shift Instance" at bounding box center [834, 464] width 101 height 14
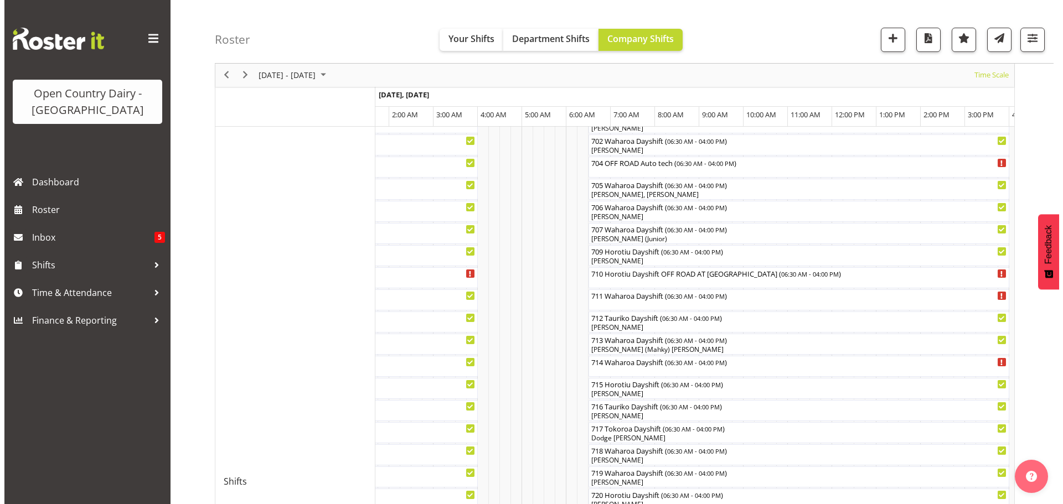
scroll to position [262, 0]
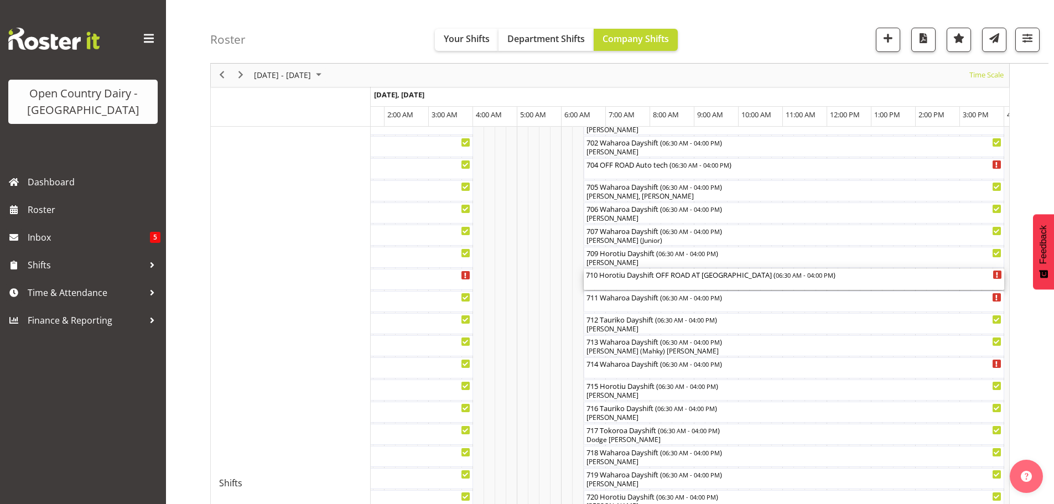
click at [631, 278] on div "710 Horotiu Dayshift OFF ROAD AT SCANIA HAUTAPU ( 06:30 AM - 04:00 PM )" at bounding box center [794, 274] width 416 height 11
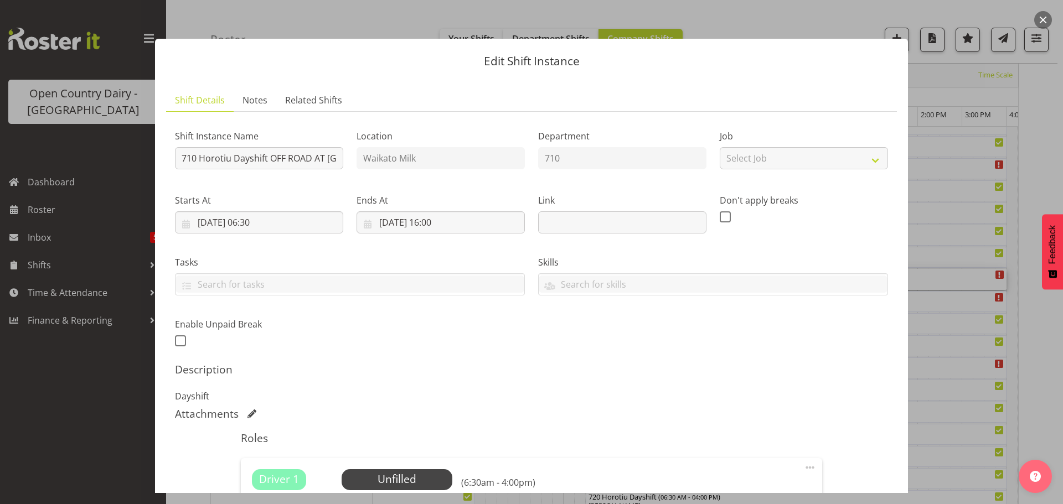
click at [1043, 19] on button "button" at bounding box center [1043, 20] width 18 height 18
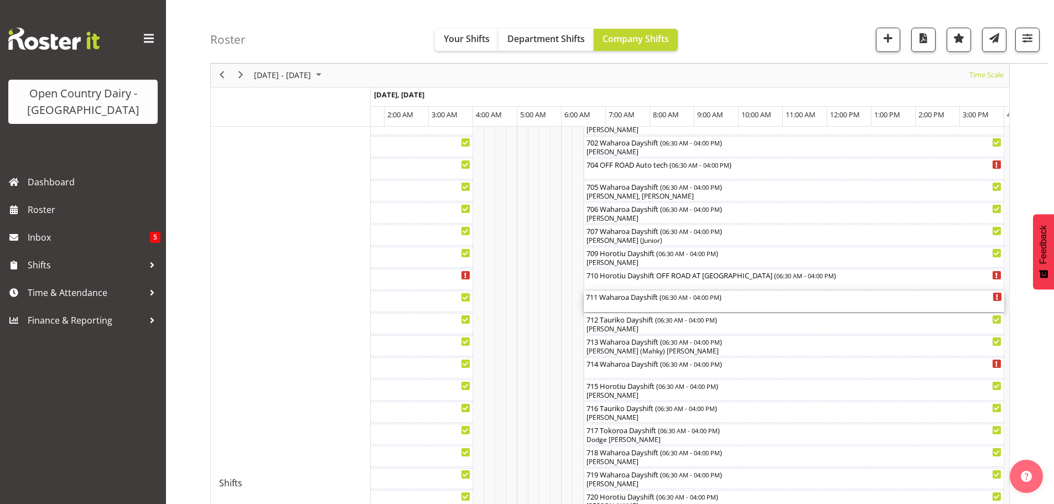
click at [682, 307] on div "711 Waharoa Dayshift ( 06:30 AM - 04:00 PM )" at bounding box center [794, 301] width 416 height 21
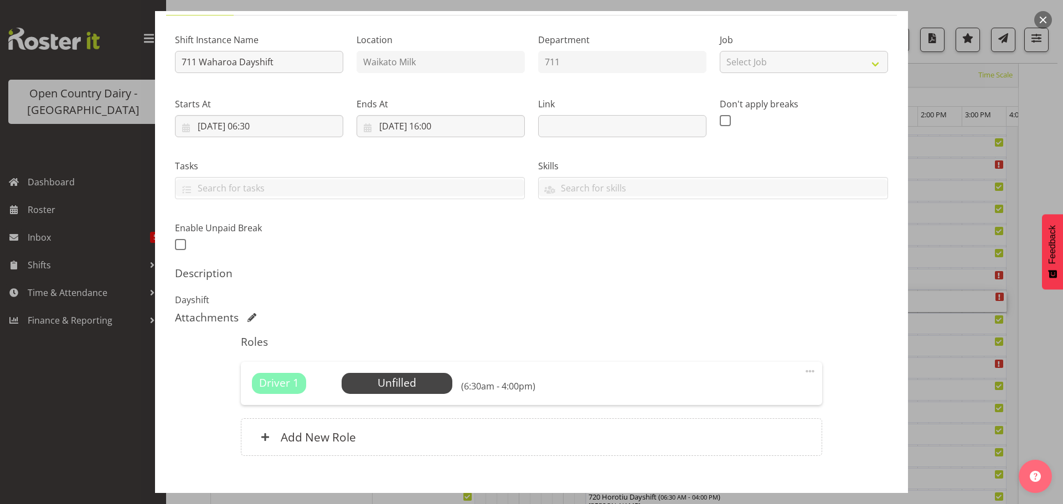
scroll to position [158, 0]
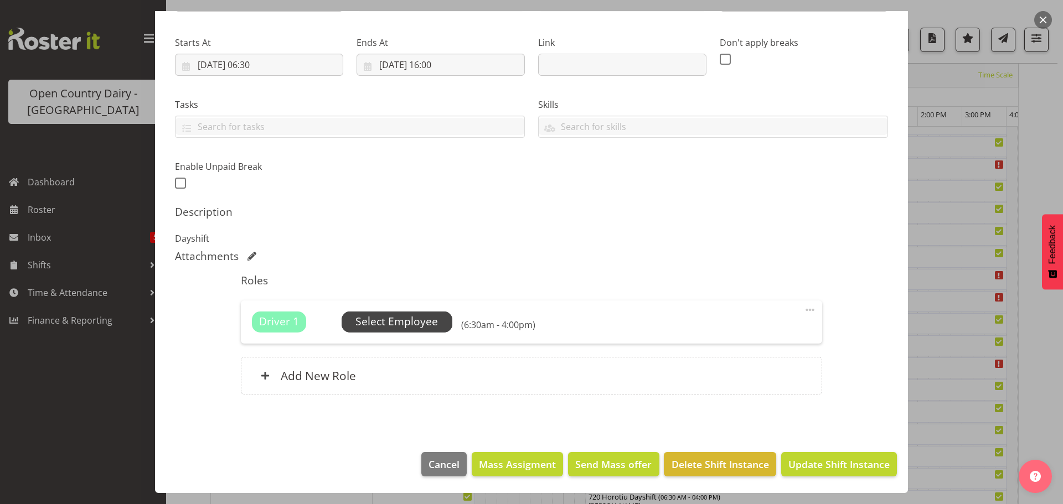
click at [399, 320] on span "Select Employee" at bounding box center [396, 322] width 82 height 16
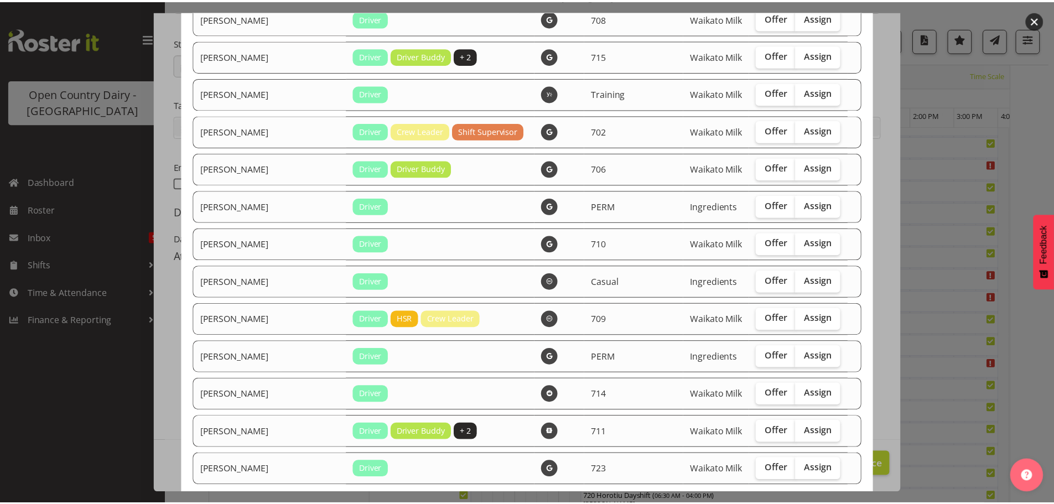
scroll to position [937, 0]
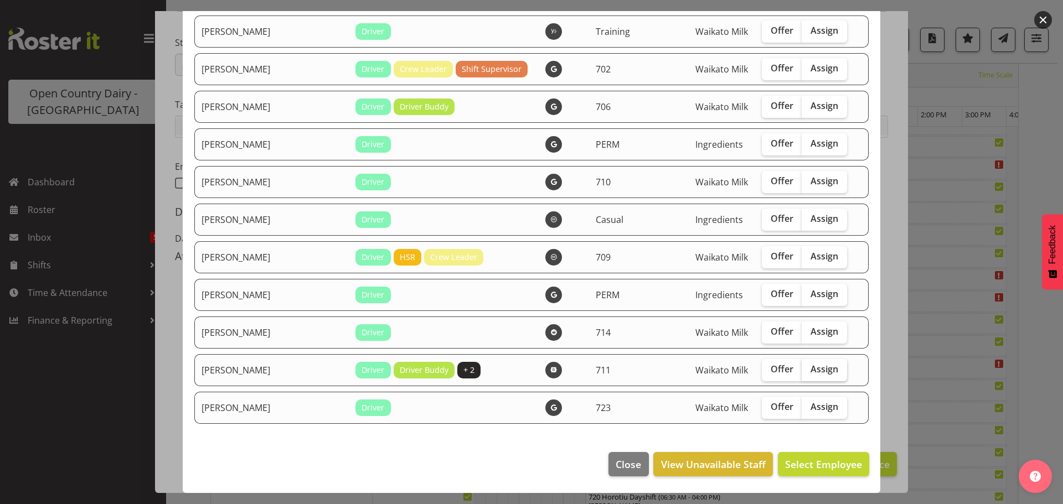
click at [801, 366] on label "Assign" at bounding box center [823, 370] width 45 height 22
click at [801, 366] on input "Assign" at bounding box center [804, 369] width 7 height 7
checkbox input "true"
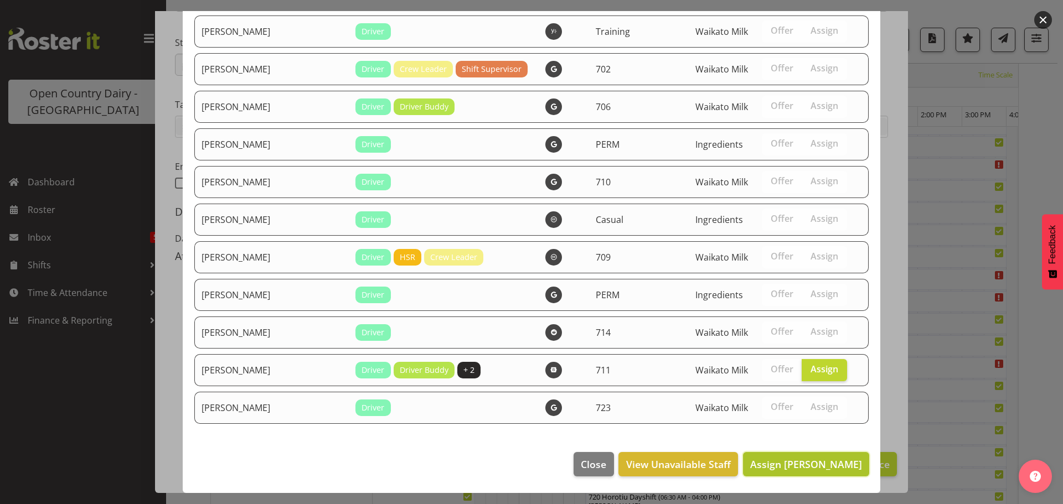
click at [812, 463] on span "Assign Tyrone Lawry" at bounding box center [806, 464] width 112 height 13
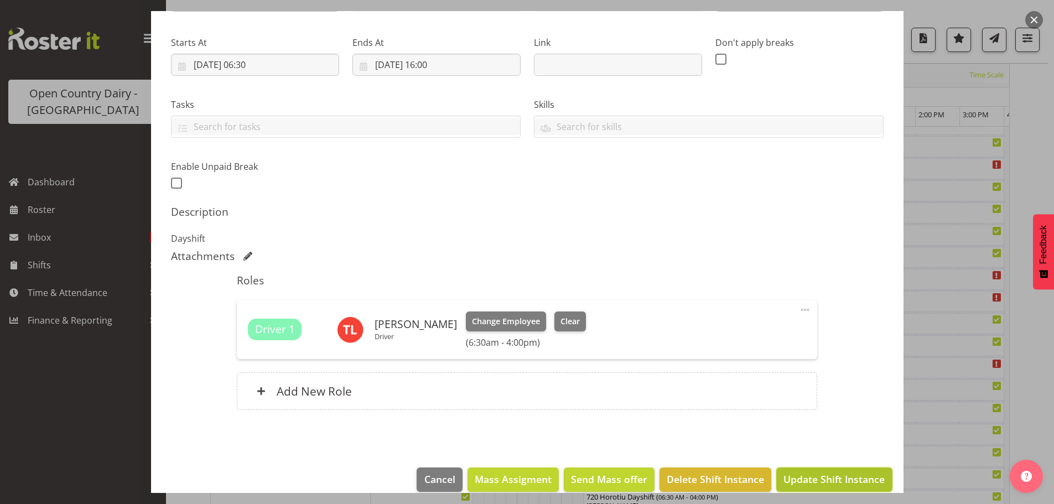
click at [839, 483] on span "Update Shift Instance" at bounding box center [834, 479] width 101 height 14
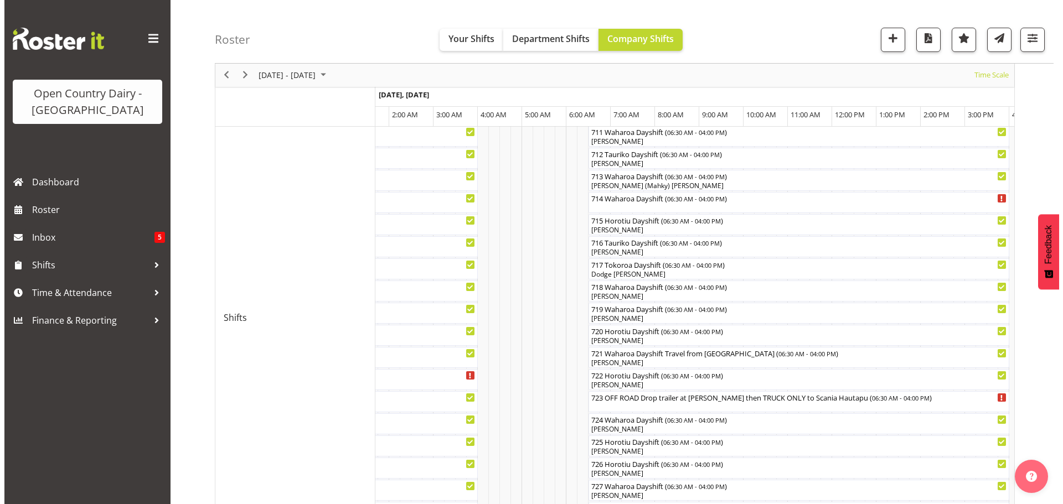
scroll to position [428, 0]
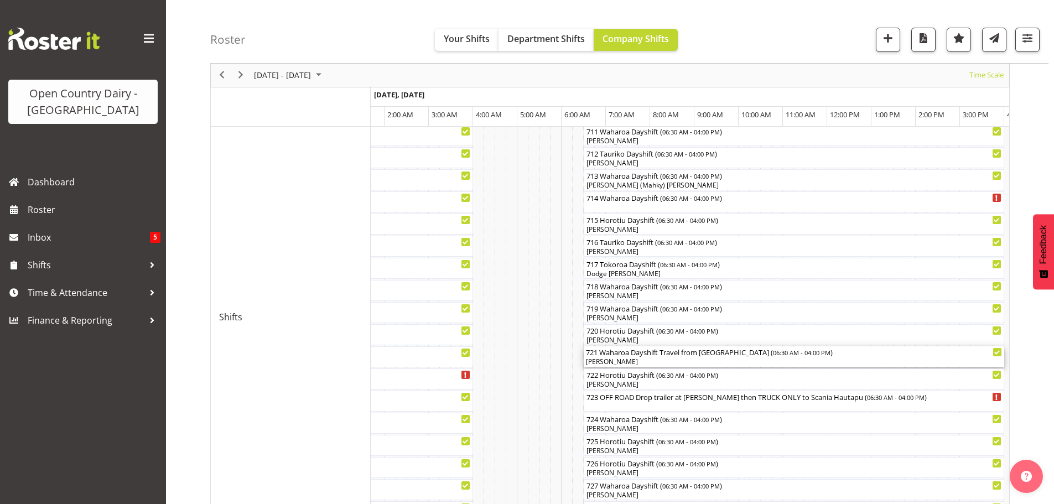
click at [621, 360] on div "[PERSON_NAME]" at bounding box center [794, 362] width 416 height 10
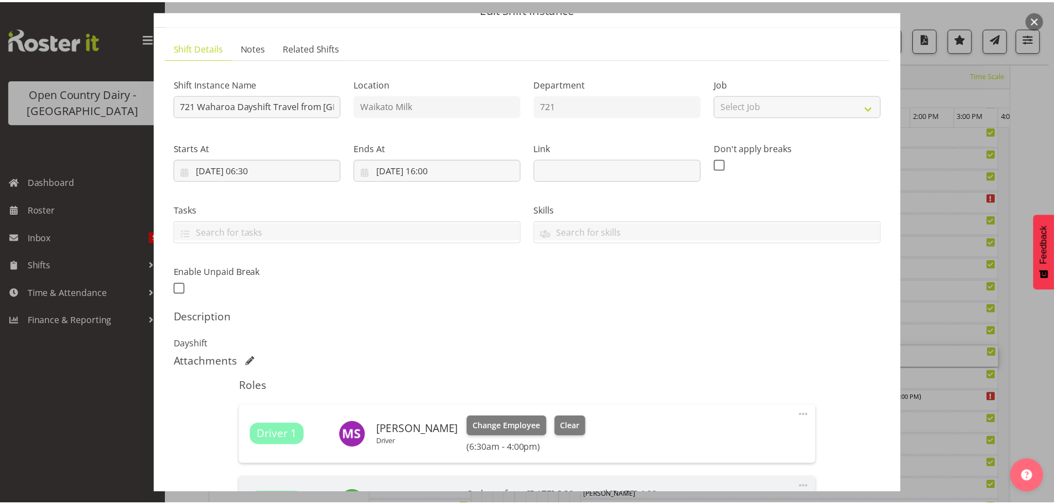
scroll to position [0, 0]
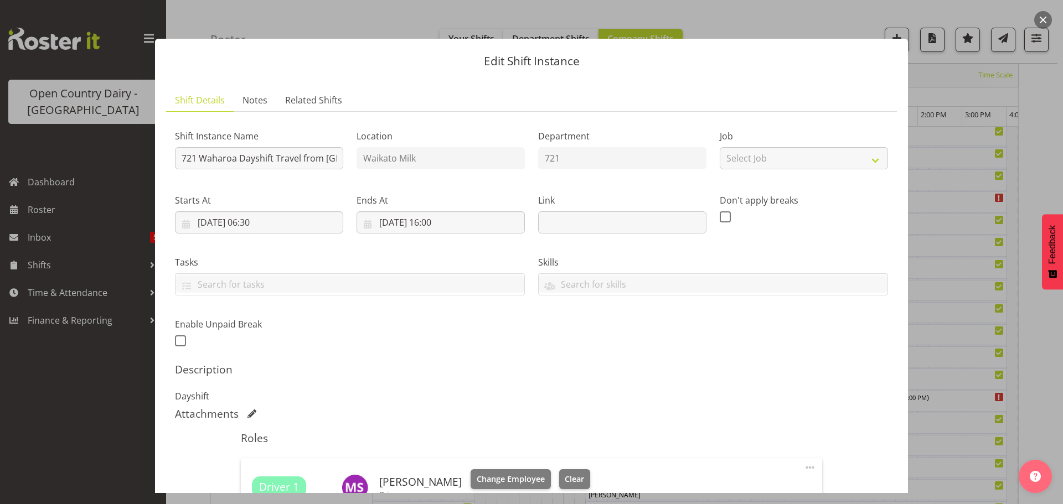
click at [1042, 16] on button "button" at bounding box center [1043, 20] width 18 height 18
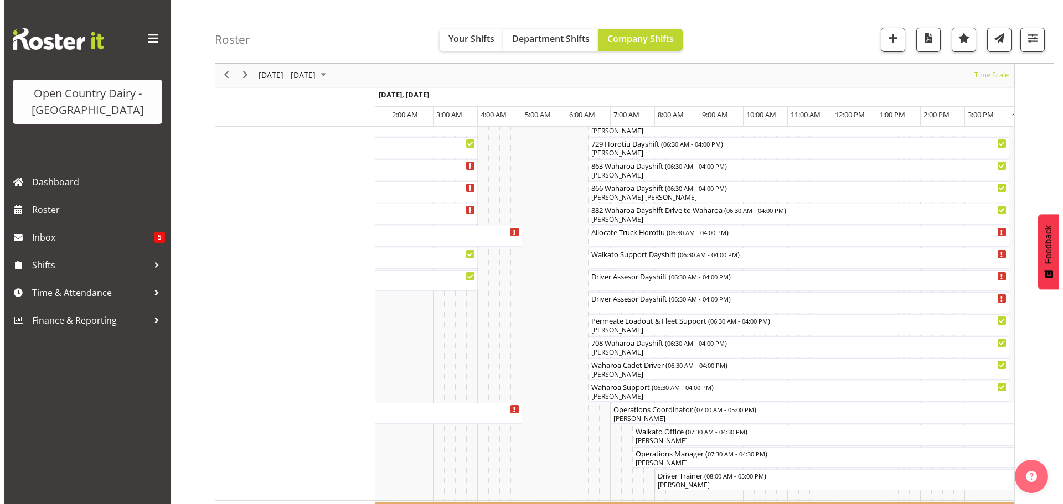
scroll to position [815, 0]
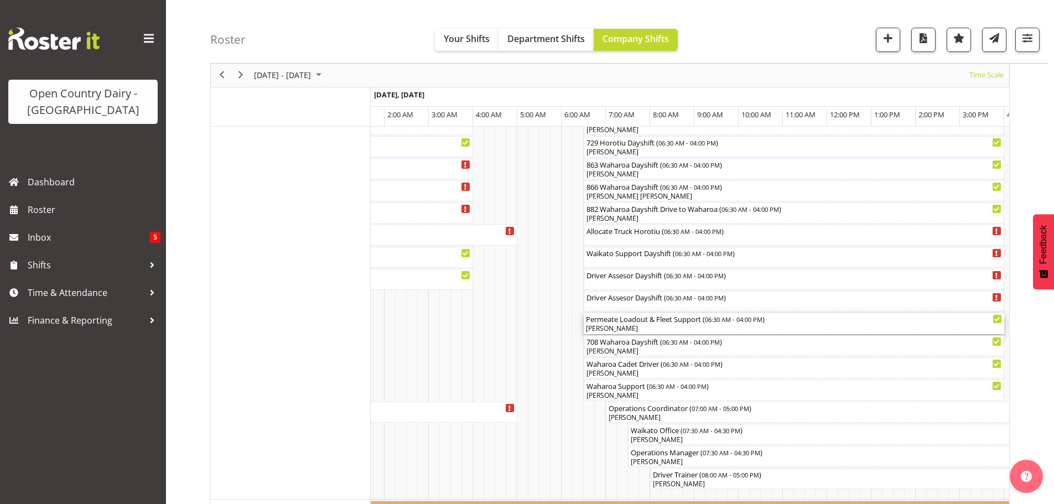
click at [617, 328] on div "[PERSON_NAME]" at bounding box center [794, 329] width 416 height 10
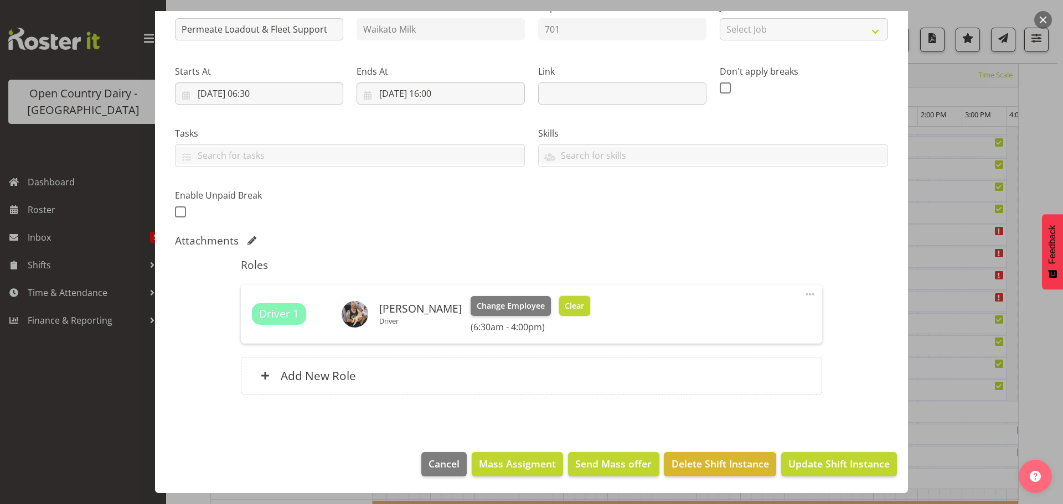
click at [565, 300] on span "Clear" at bounding box center [574, 306] width 19 height 12
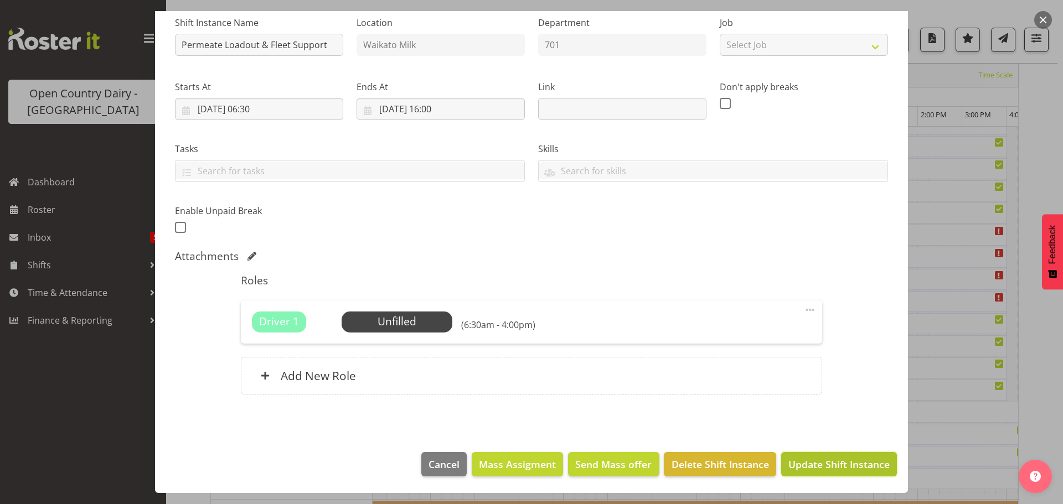
click at [832, 459] on span "Update Shift Instance" at bounding box center [838, 464] width 101 height 14
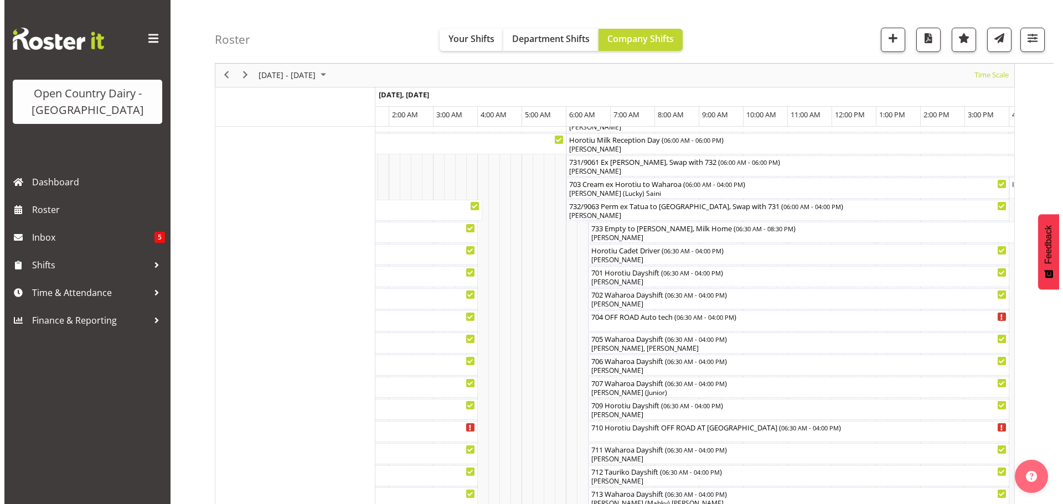
scroll to position [206, 0]
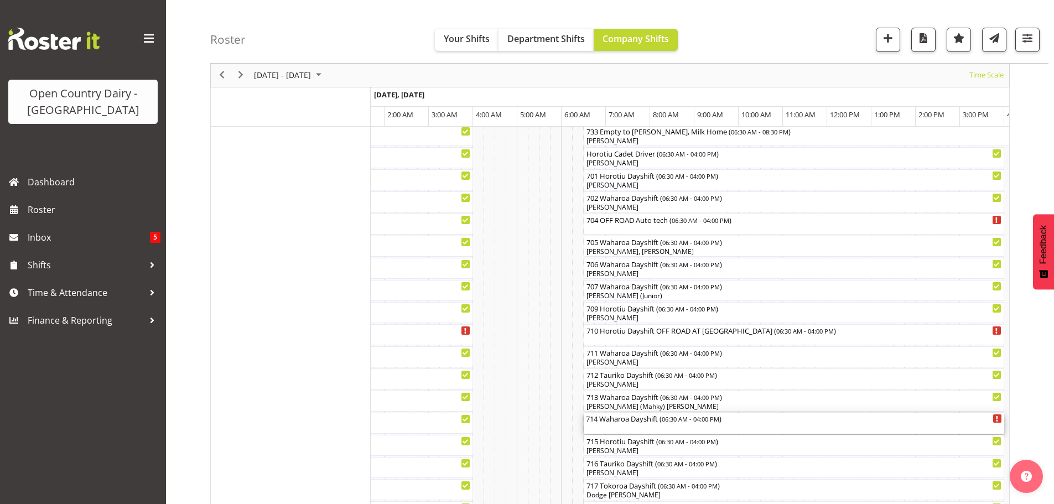
click at [667, 419] on span "06:30 AM - 04:00 PM" at bounding box center [691, 419] width 58 height 9
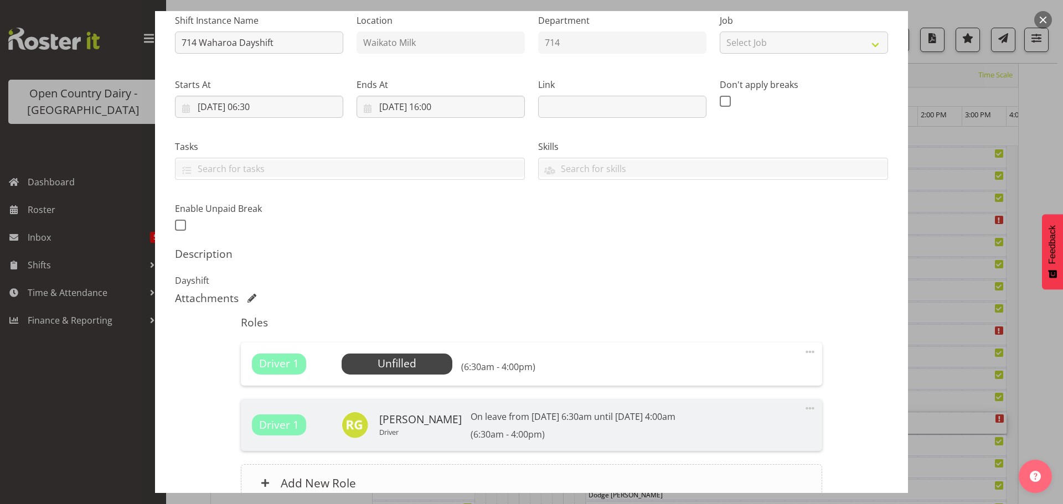
scroll to position [221, 0]
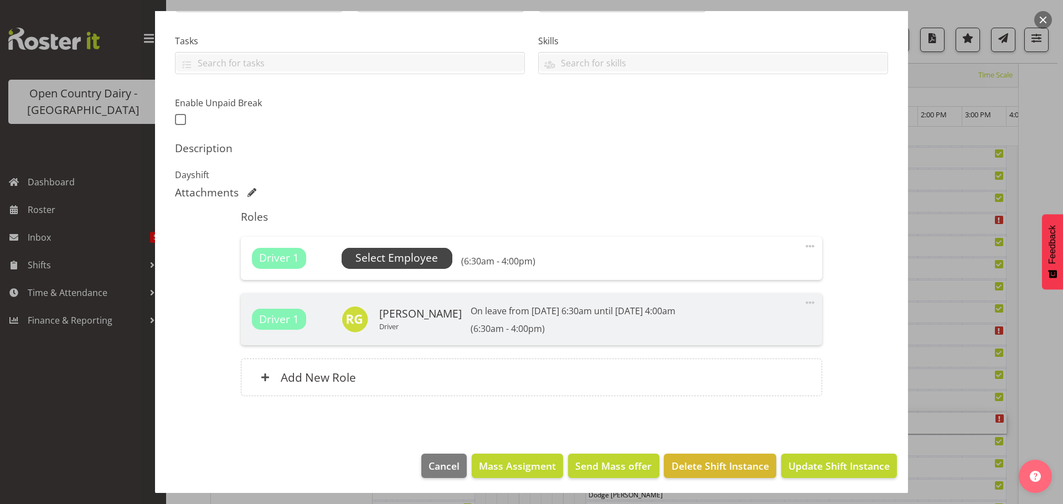
click at [431, 260] on span "Select Employee" at bounding box center [396, 258] width 82 height 16
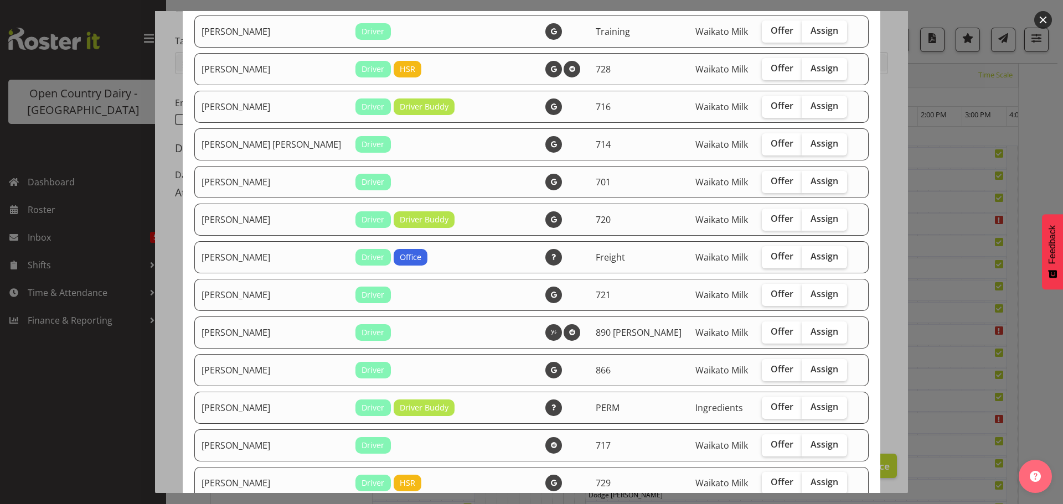
scroll to position [277, 0]
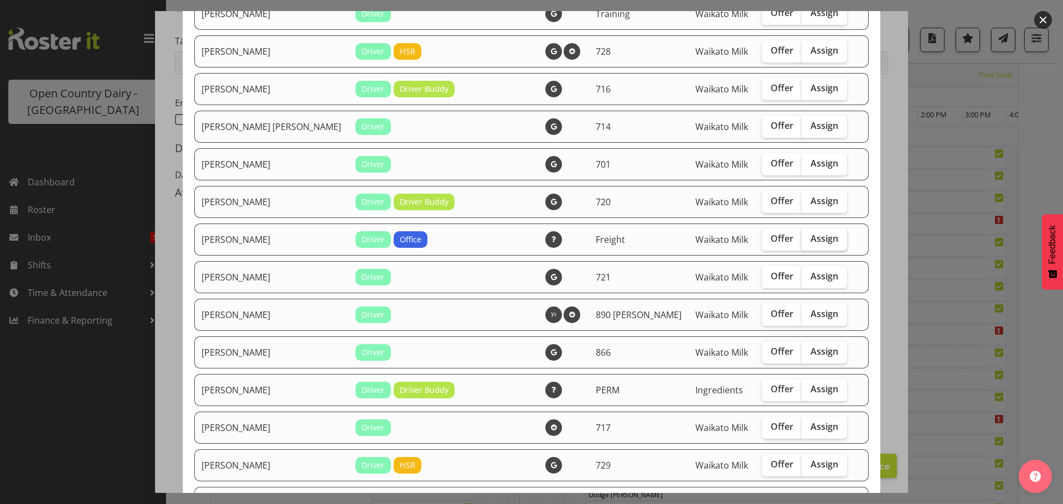
click at [810, 239] on span "Assign" at bounding box center [824, 238] width 28 height 11
click at [801, 239] on input "Assign" at bounding box center [804, 238] width 7 height 7
checkbox input "true"
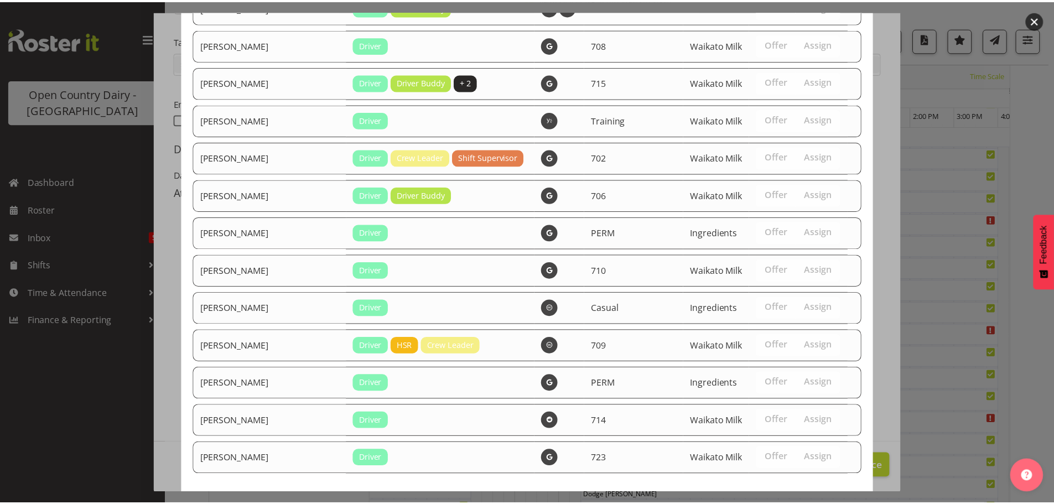
scroll to position [937, 0]
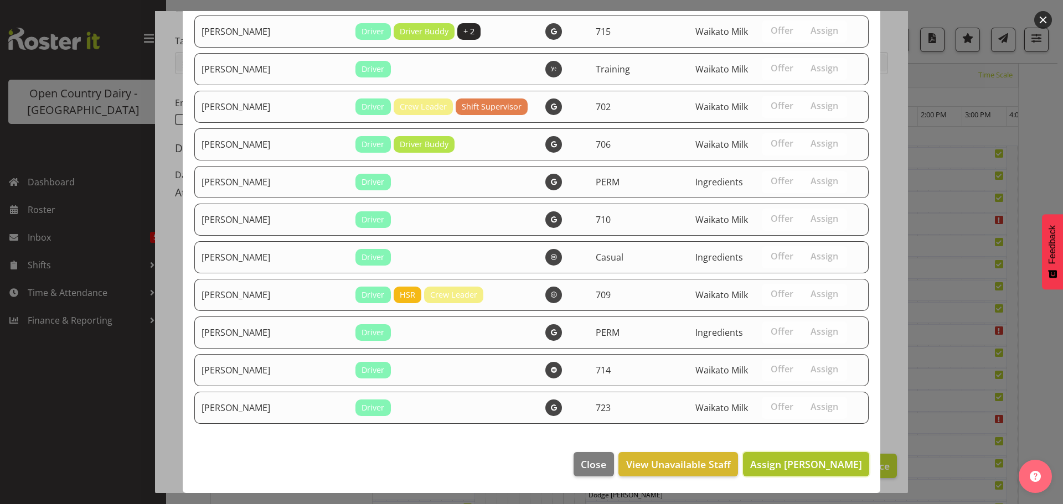
click at [825, 458] on span "Assign Gavin Harvey" at bounding box center [806, 464] width 112 height 13
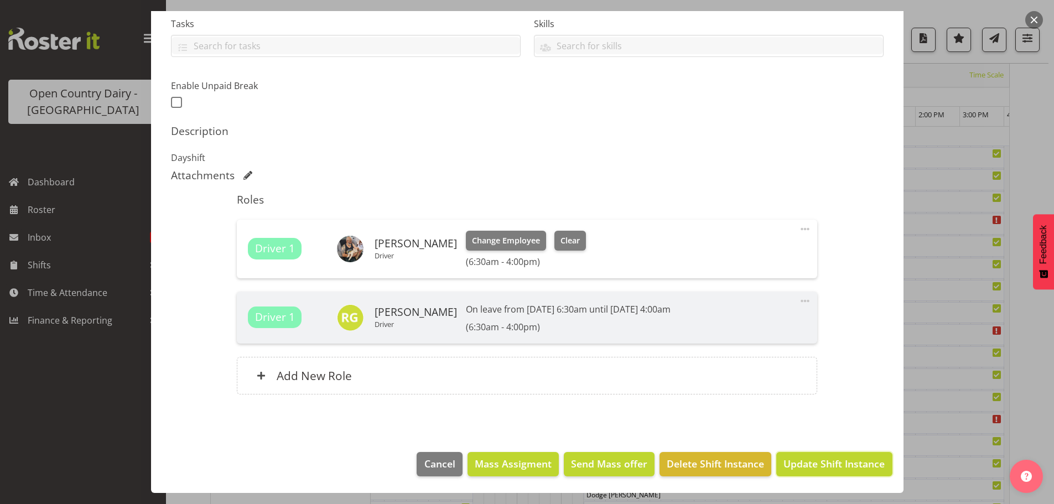
click at [825, 458] on span "Update Shift Instance" at bounding box center [834, 464] width 101 height 14
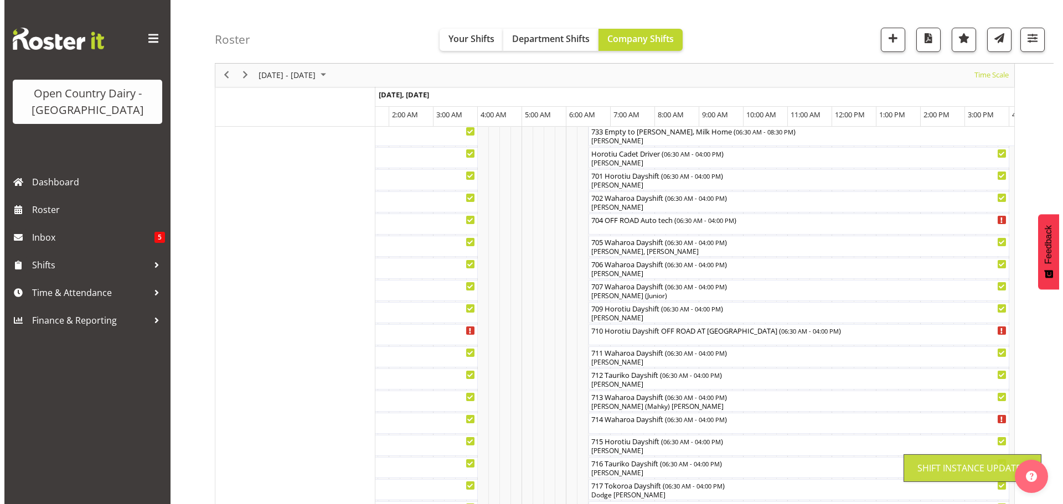
scroll to position [40, 0]
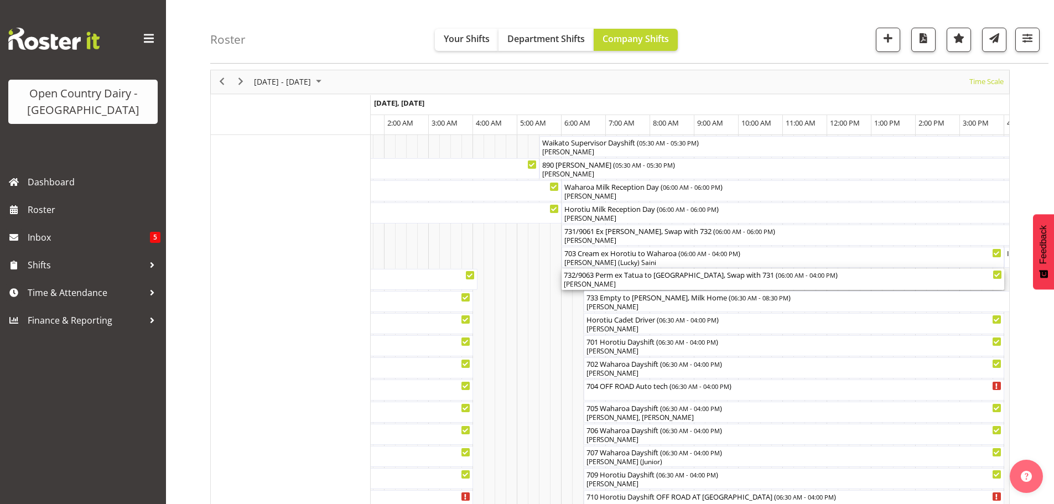
click at [573, 278] on div "732/9063 Perm ex Tatua to Wanganui, Swap with 731 ( 06:00 AM - 04:00 PM )" at bounding box center [783, 274] width 438 height 11
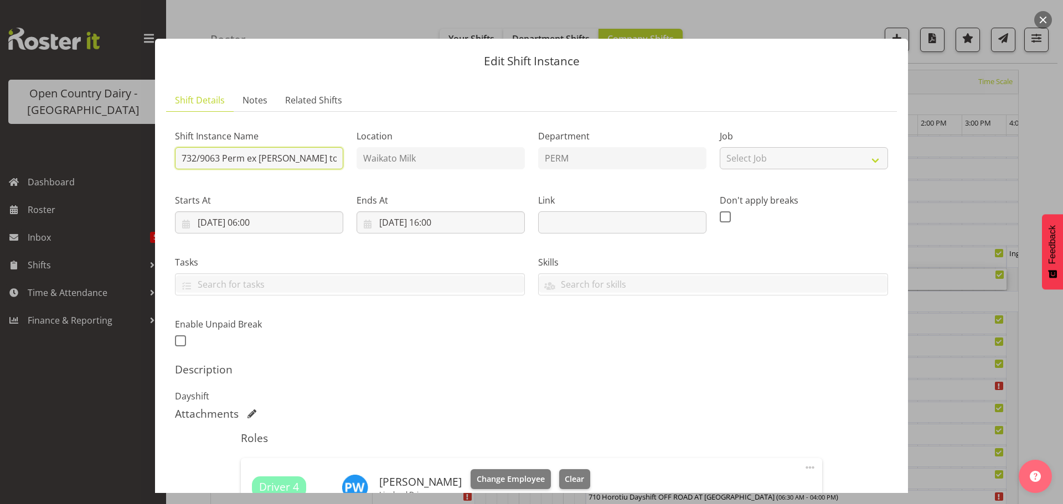
click at [196, 158] on input "732/9063 Perm ex Tatua to Wanganui, Swap with 731" at bounding box center [259, 158] width 168 height 22
click at [220, 160] on input "730/9063 Perm ex Tatua to Wanganui, Swap with 731" at bounding box center [259, 158] width 168 height 22
drag, startPoint x: 223, startPoint y: 157, endPoint x: 397, endPoint y: 173, distance: 175.1
click at [397, 173] on div "Shift Instance Name 730/9062 Perm ex Tatua to Wanganui, Swap with 731 Location …" at bounding box center [531, 235] width 726 height 242
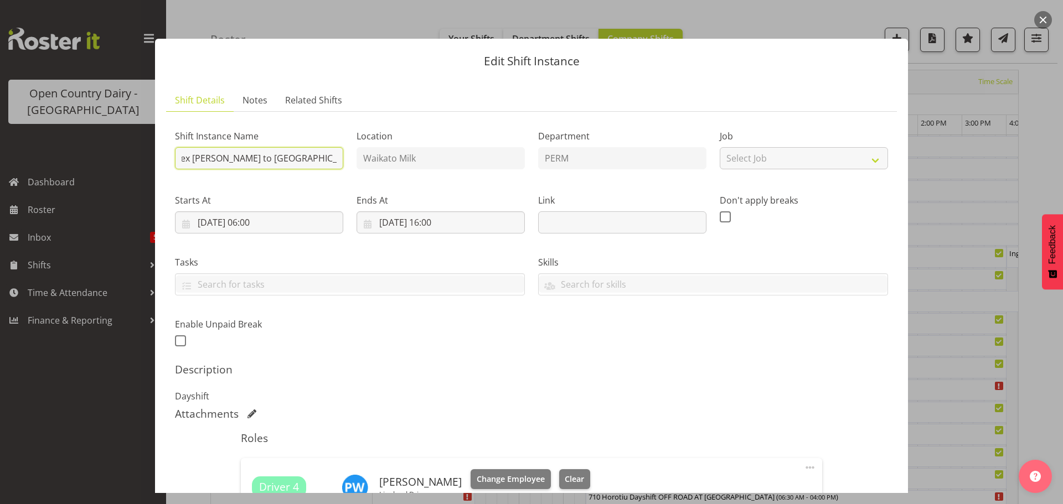
click at [275, 157] on input "730/9062 Perm ex Tatua to Wanganui, Swap with 731" at bounding box center [259, 158] width 168 height 22
click at [380, 375] on h5 "Description" at bounding box center [531, 369] width 713 height 13
click at [324, 159] on input "730/9062 Perm ex Tatua to Wanganui" at bounding box center [259, 158] width 168 height 22
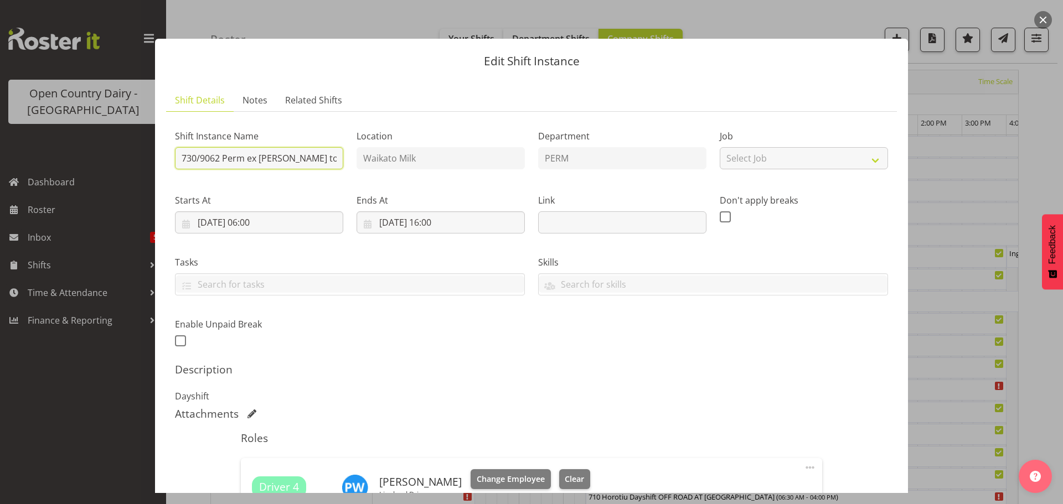
type input "730/9062 Perm Ex Tatua to Wanganui, Backload Milk"
click at [409, 159] on div "Shift Instance Name 730/9062 Perm Ex Tatua to Wanganui, Backload Milk Location …" at bounding box center [531, 235] width 726 height 242
click at [420, 373] on h5 "Description" at bounding box center [531, 369] width 713 height 13
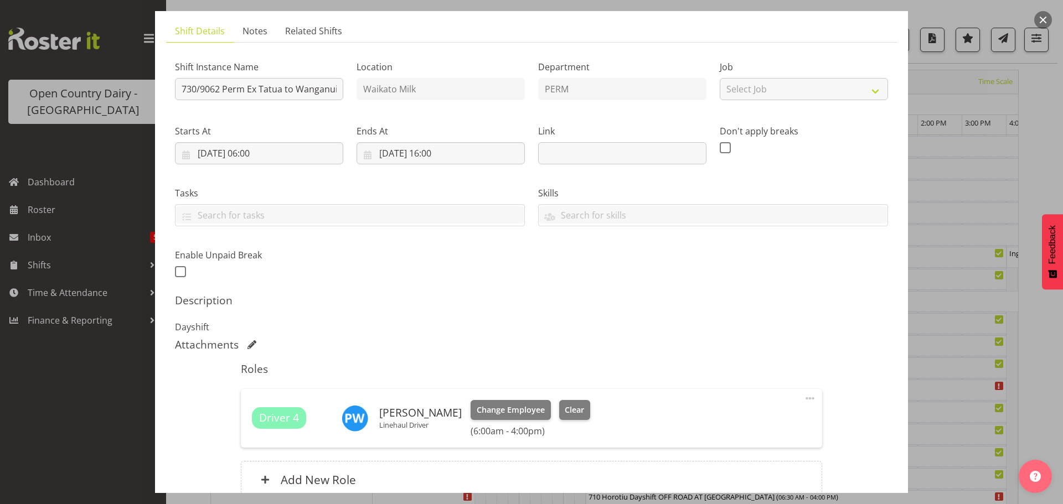
scroll to position [173, 0]
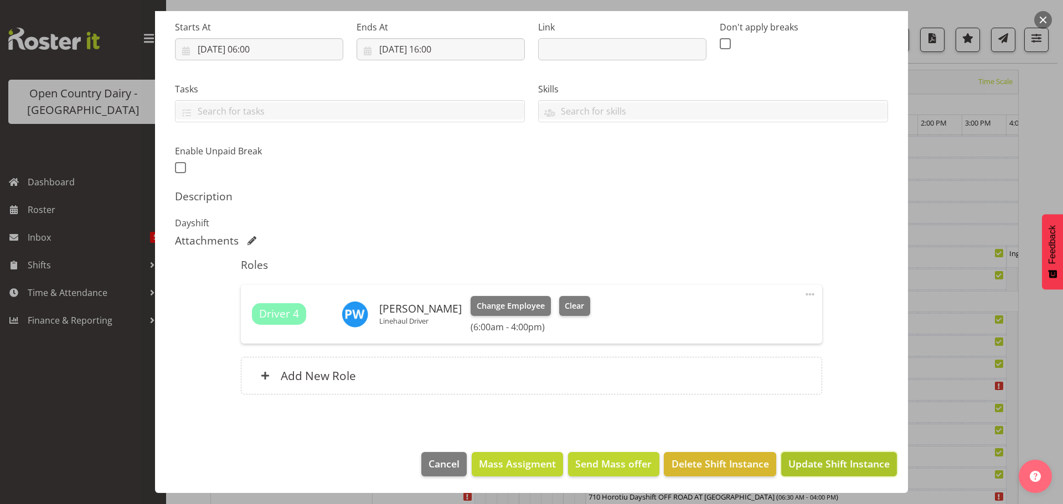
click at [849, 468] on span "Update Shift Instance" at bounding box center [838, 464] width 101 height 14
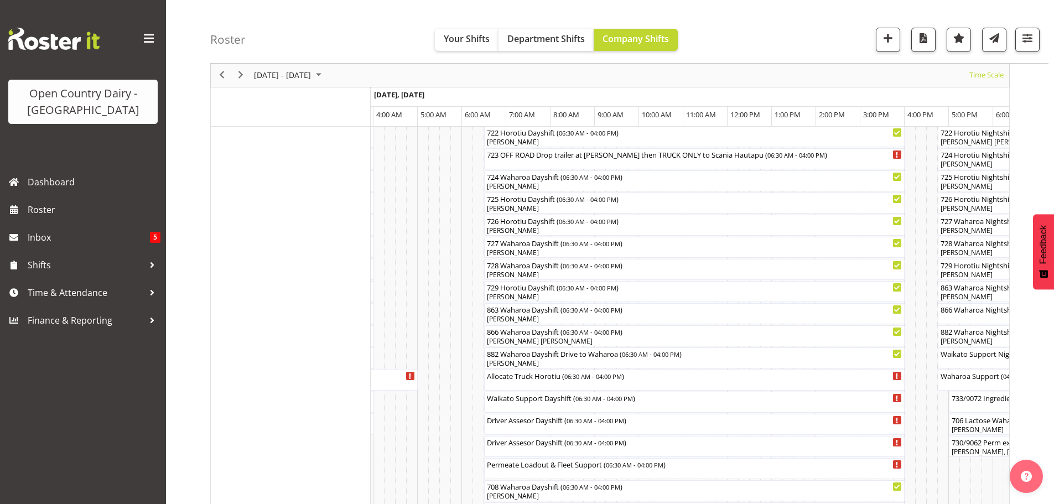
scroll to position [720, 0]
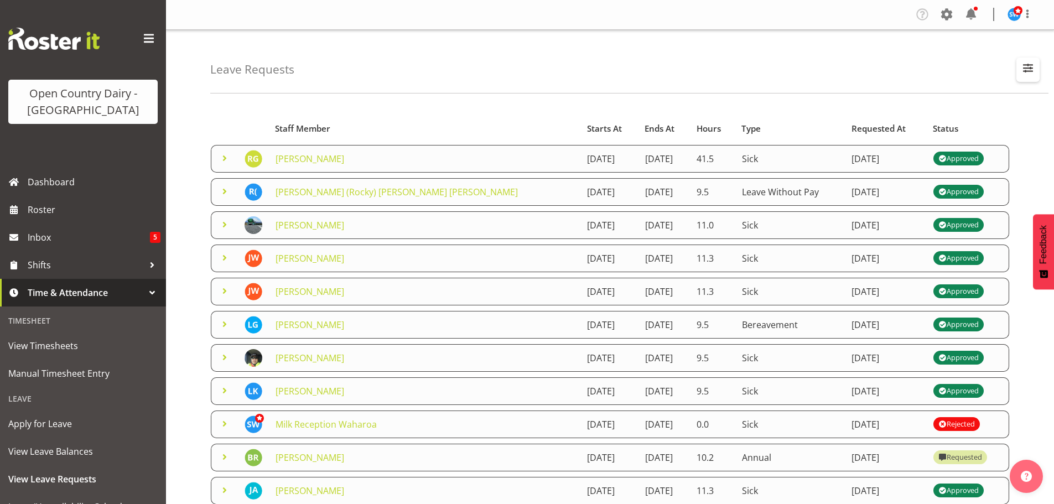
click at [1036, 70] on button "button" at bounding box center [1028, 70] width 23 height 24
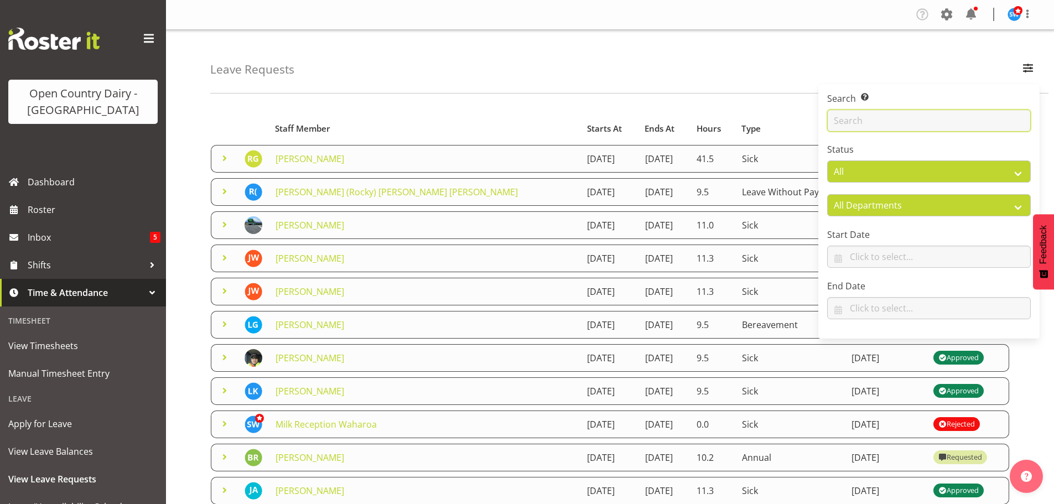
click at [867, 112] on input "text" at bounding box center [930, 121] width 204 height 22
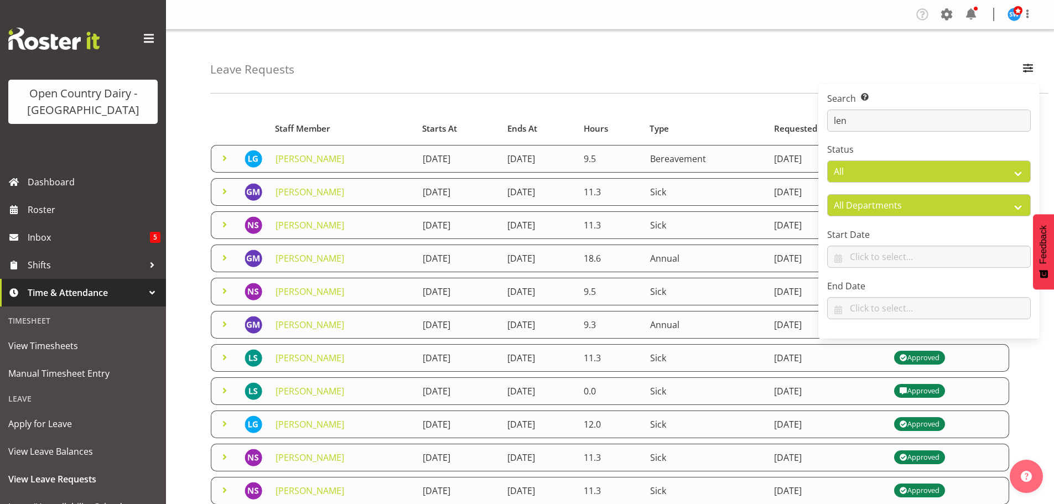
click at [619, 105] on div "Starts At Type Requested At Status Staff Member Starts At Ends At Hours Type Re…" at bounding box center [632, 395] width 844 height 586
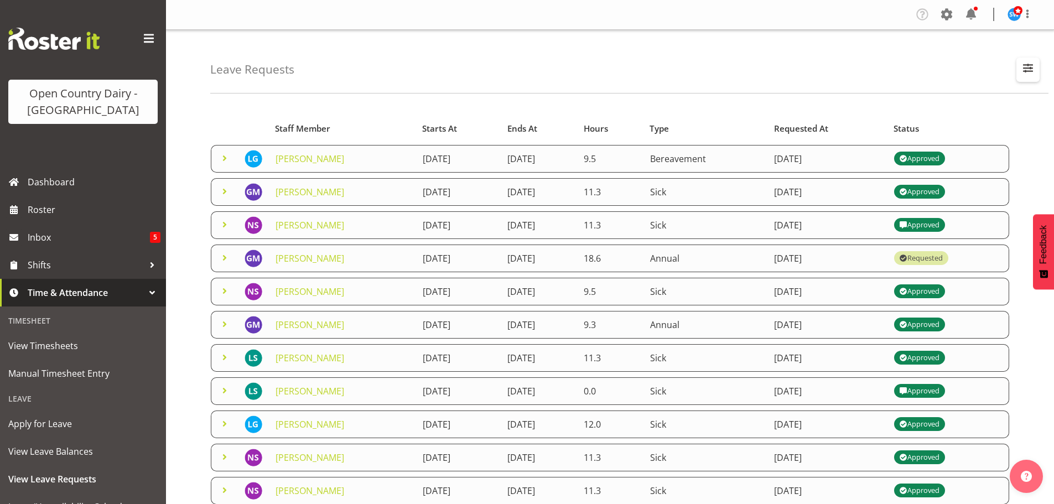
click at [1018, 74] on button "button" at bounding box center [1028, 70] width 23 height 24
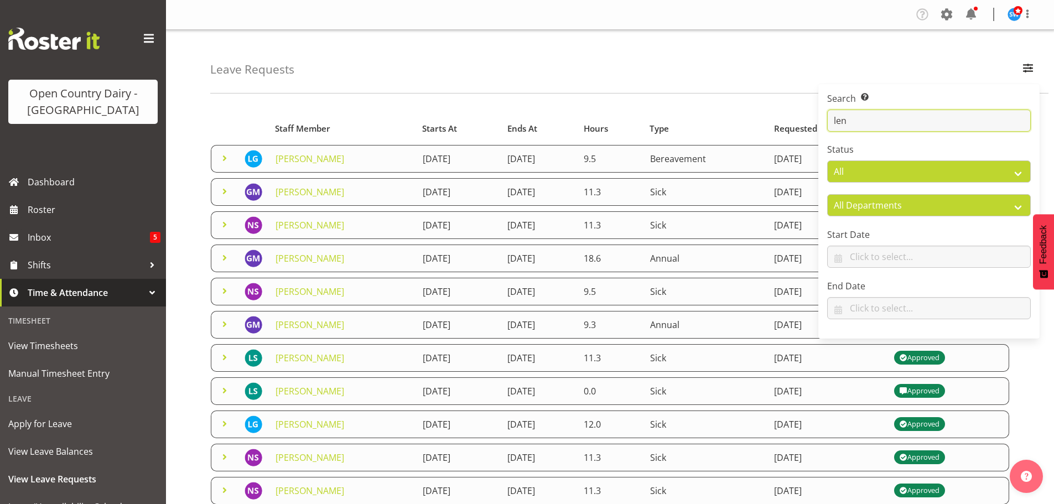
click at [983, 113] on input "len" at bounding box center [930, 121] width 204 height 22
type input "l"
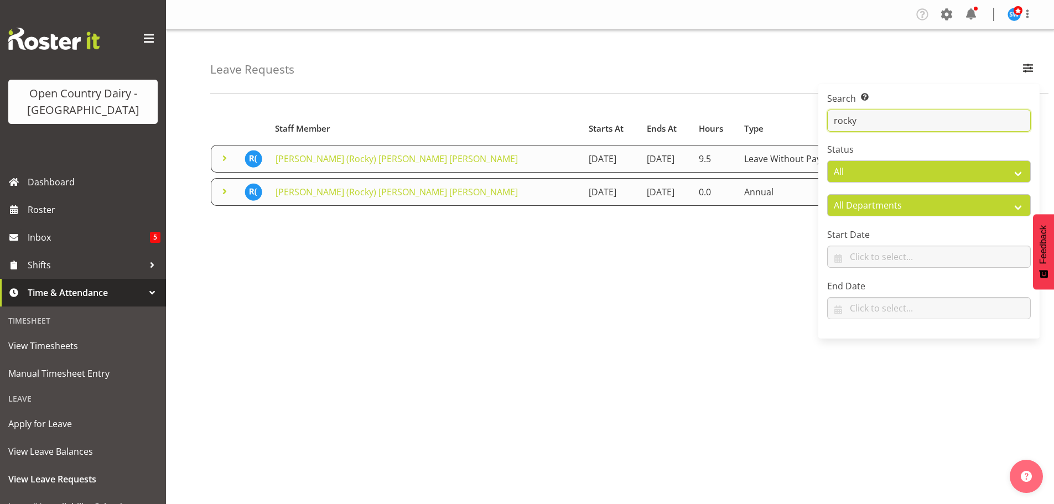
type input "rocky"
click at [658, 314] on div "Starts At Type Requested At Status Staff Member Starts At Ends At Hours Type Re…" at bounding box center [632, 323] width 844 height 443
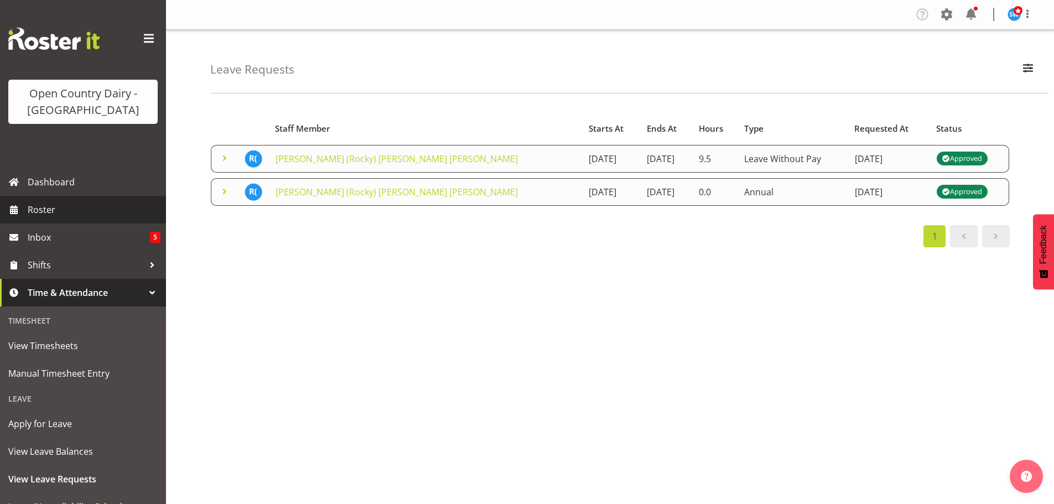
click at [38, 209] on span "Roster" at bounding box center [94, 209] width 133 height 17
